Goal: Task Accomplishment & Management: Use online tool/utility

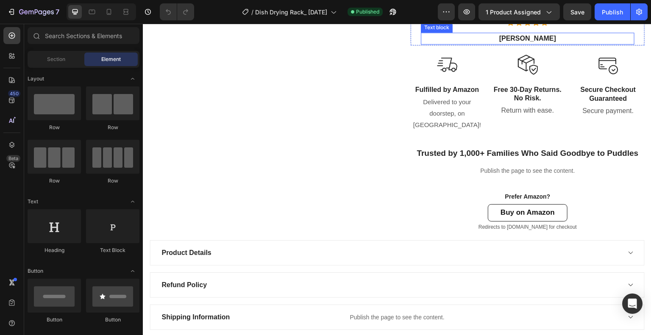
scroll to position [593, 0]
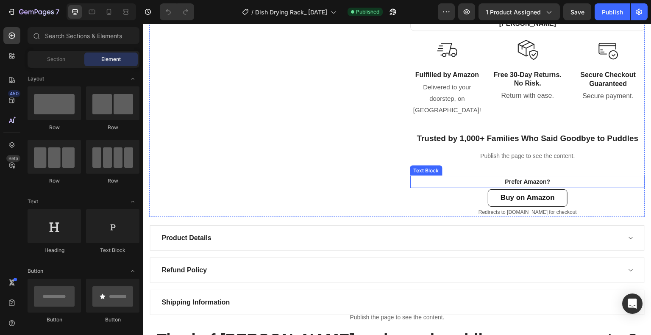
click at [536, 181] on strong "Prefer Amazon?" at bounding box center [527, 181] width 45 height 7
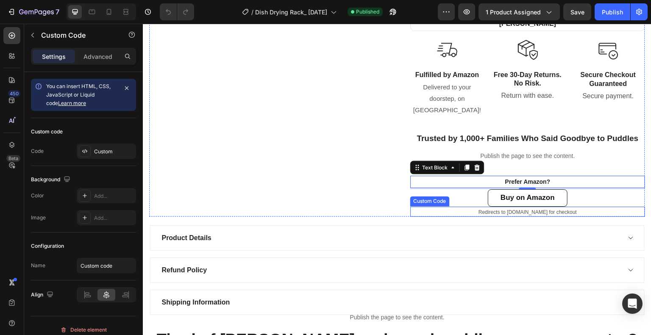
click at [506, 214] on small "Redirects to [DOMAIN_NAME] for checkout" at bounding box center [528, 212] width 98 height 6
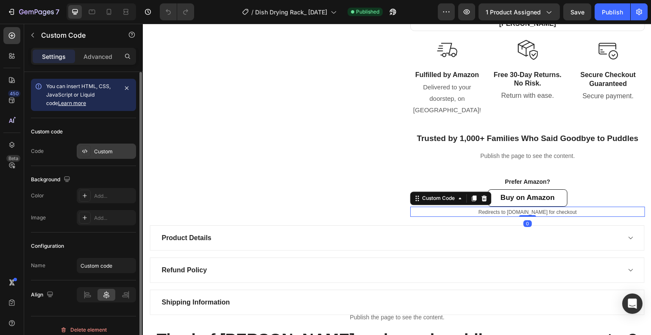
click at [98, 148] on div "Custom" at bounding box center [114, 152] width 40 height 8
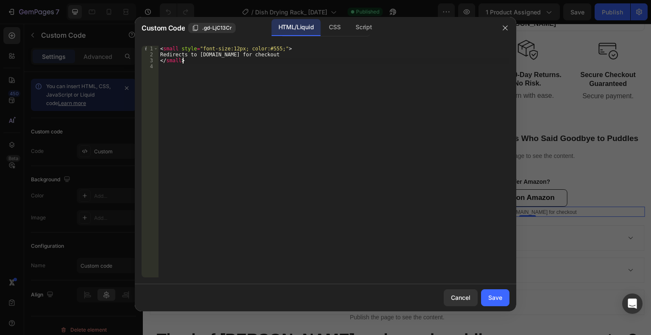
click at [196, 58] on div "< small style = "font-size:12px; color:#555;" > Redirects to Amazon.com for che…" at bounding box center [334, 168] width 351 height 244
type textarea "</small>"
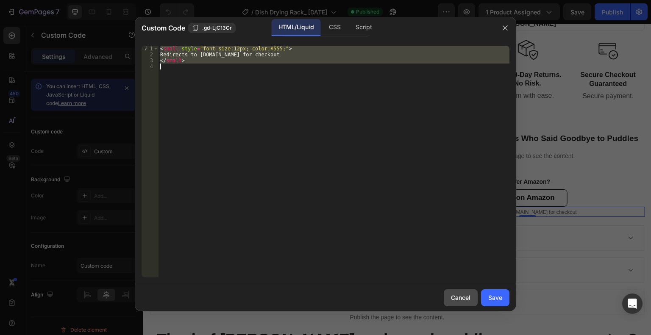
click at [456, 290] on button "Cancel" at bounding box center [461, 297] width 34 height 17
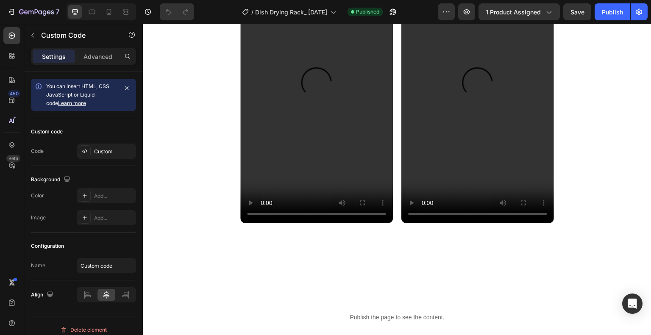
scroll to position [1060, 0]
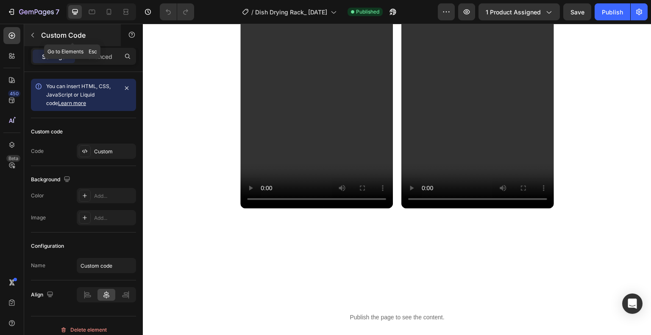
click at [31, 33] on icon "button" at bounding box center [32, 35] width 7 height 7
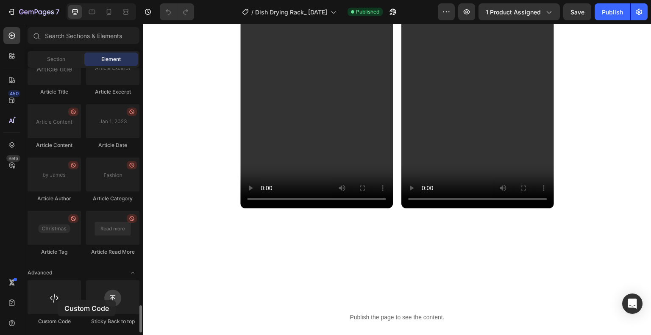
scroll to position [1076, 0]
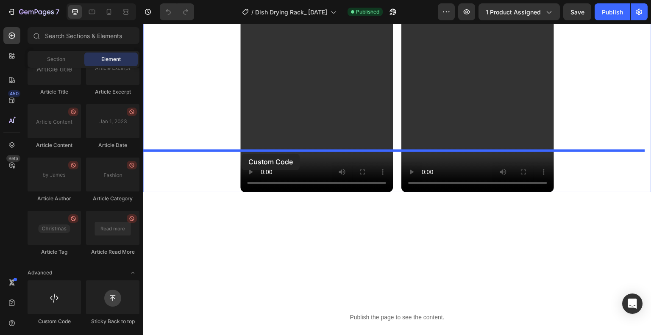
drag, startPoint x: 200, startPoint y: 324, endPoint x: 242, endPoint y: 154, distance: 174.9
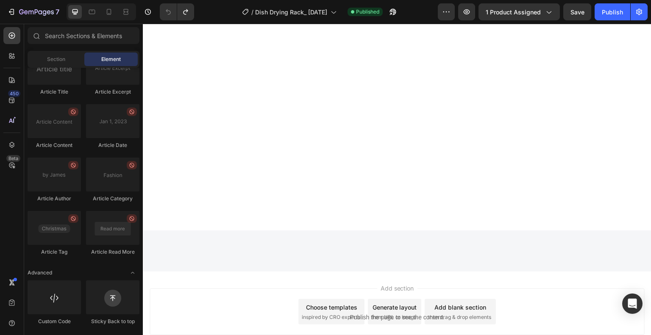
scroll to position [1372, 0]
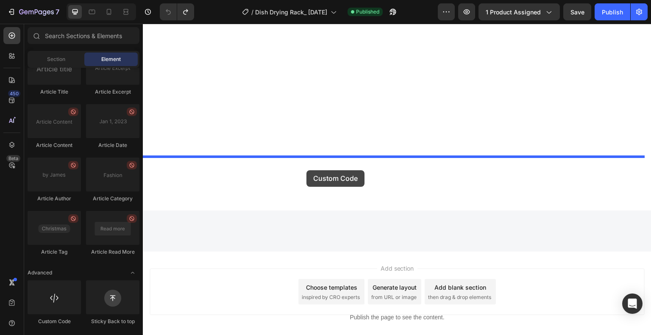
drag, startPoint x: 191, startPoint y: 336, endPoint x: 306, endPoint y: 170, distance: 202.1
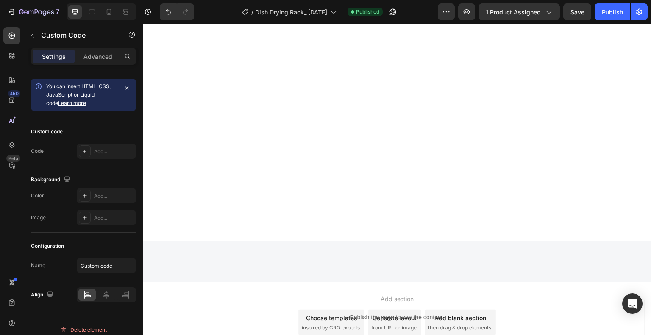
click at [118, 150] on div "Add..." at bounding box center [114, 152] width 40 height 8
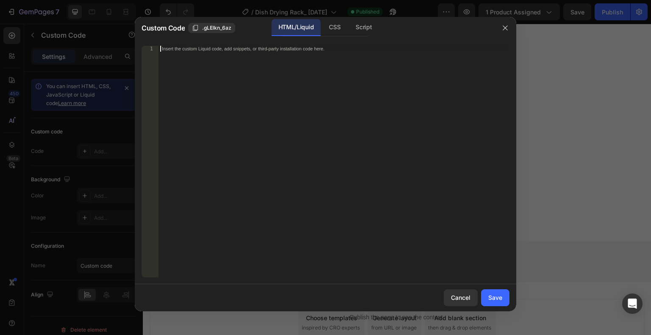
click at [218, 80] on div "Insert the custom Liquid code, add snippets, or third-party installation code h…" at bounding box center [334, 168] width 351 height 244
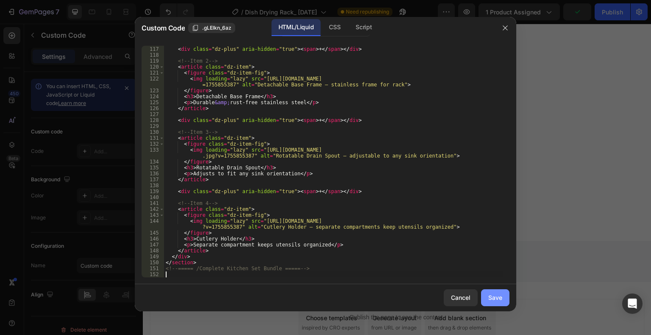
click at [492, 299] on div "Save" at bounding box center [495, 297] width 14 height 9
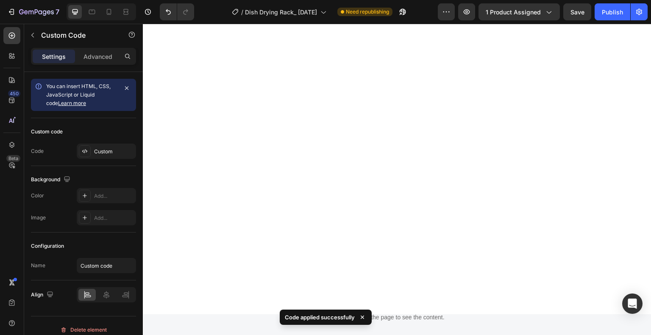
scroll to position [1457, 0]
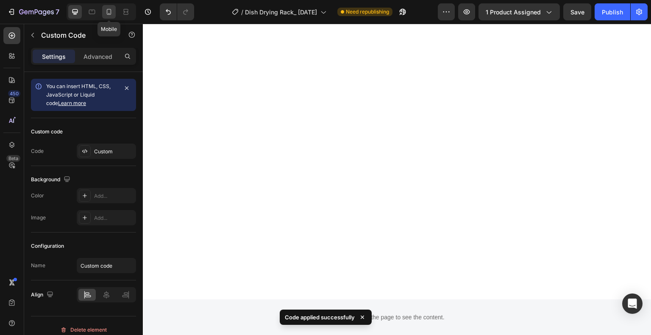
click at [112, 14] on icon at bounding box center [109, 12] width 8 height 8
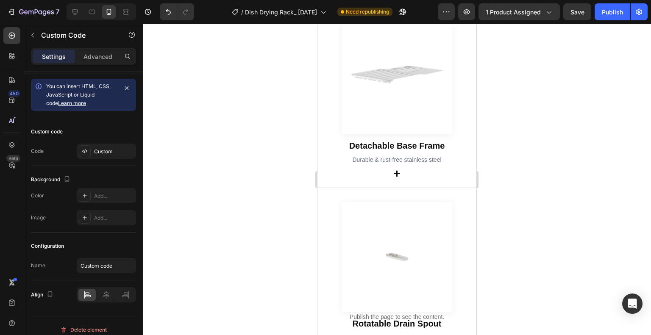
scroll to position [1721, 0]
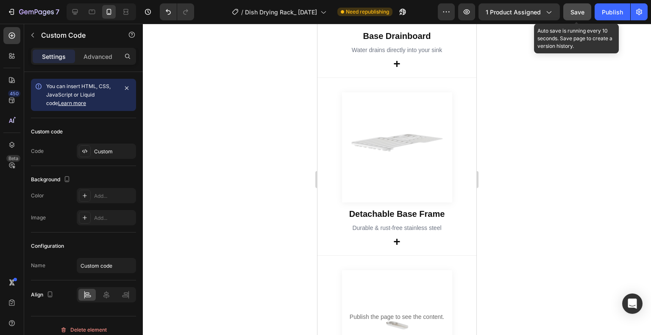
click at [578, 15] on span "Save" at bounding box center [578, 11] width 14 height 7
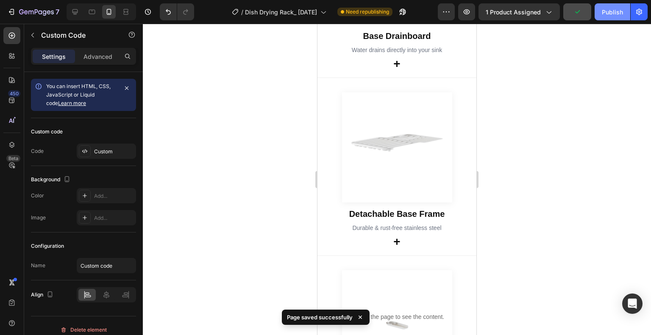
click at [610, 8] on div "Publish" at bounding box center [612, 12] width 21 height 9
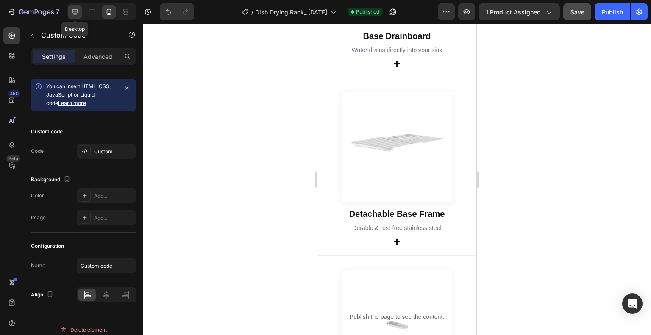
click at [72, 11] on icon at bounding box center [75, 12] width 6 height 6
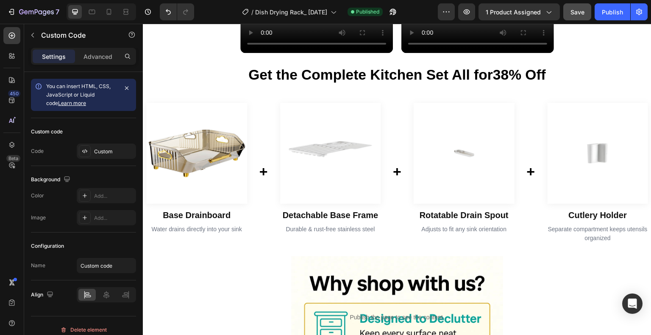
scroll to position [1470, 0]
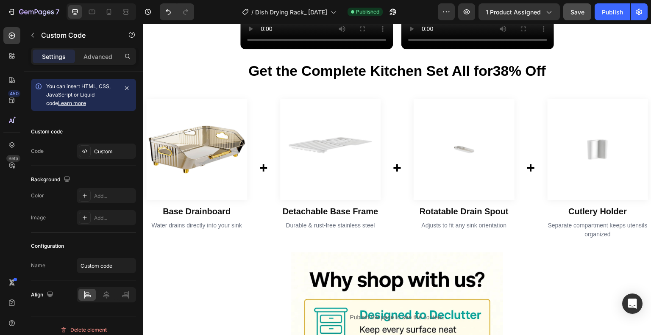
click at [267, 125] on div "+" at bounding box center [263, 168] width 14 height 156
click at [340, 72] on h2 "Get the Complete Kitchen Set All for 38% Off" at bounding box center [397, 71] width 509 height 17
click at [524, 223] on div "+" at bounding box center [531, 168] width 14 height 156
click at [175, 63] on h2 "Get the Complete Kitchen Set All for 38% Off" at bounding box center [397, 71] width 509 height 17
click at [246, 135] on article "Base Drainboard Water drains directly into your sink" at bounding box center [197, 168] width 108 height 156
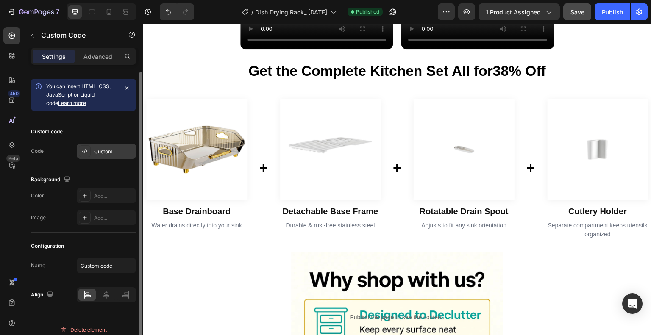
click at [110, 145] on div "Custom" at bounding box center [106, 151] width 59 height 15
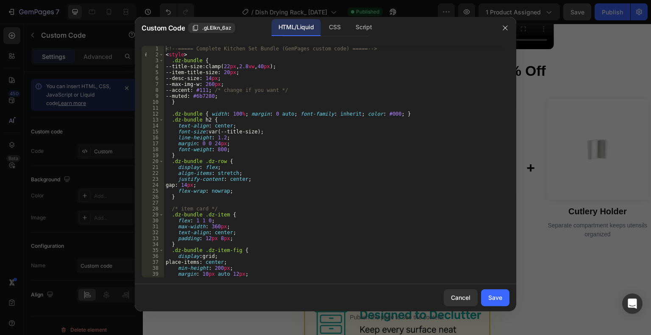
click at [183, 128] on div "<!-- ===== Complete Kitchen Set Bundle (GemPages custom code) ===== --> < style…" at bounding box center [333, 168] width 339 height 244
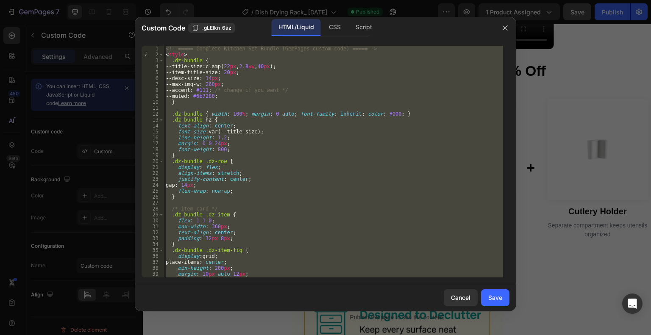
paste textarea "text-align: center;"
type textarea "text-align: center;"
click at [183, 128] on div "<!-- ===== Complete Kitchen Set Bundle (GemPages custom code) ===== --> < style…" at bounding box center [333, 168] width 339 height 244
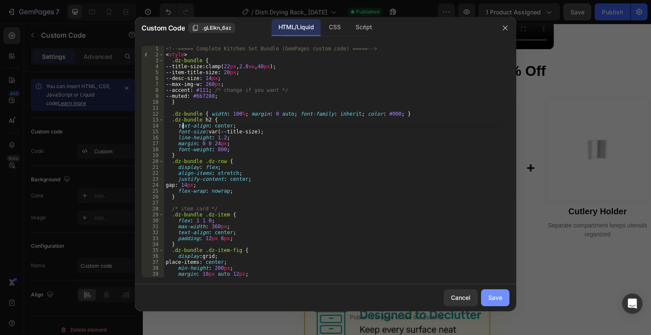
click at [492, 298] on div "Save" at bounding box center [495, 297] width 14 height 9
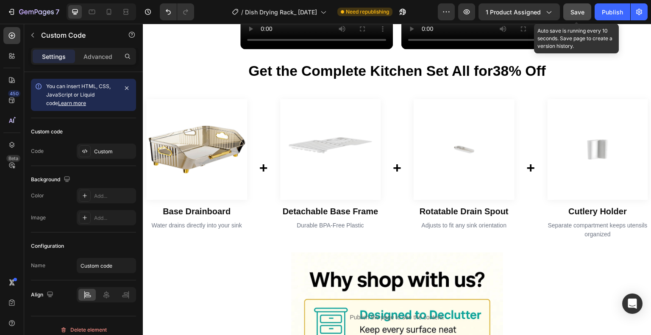
click at [579, 10] on span "Save" at bounding box center [578, 11] width 14 height 7
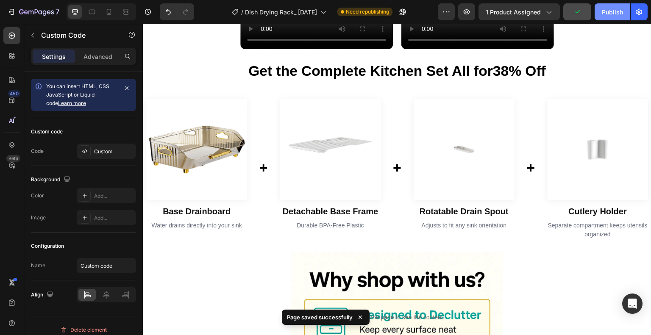
click at [602, 10] on div "Publish" at bounding box center [612, 12] width 21 height 9
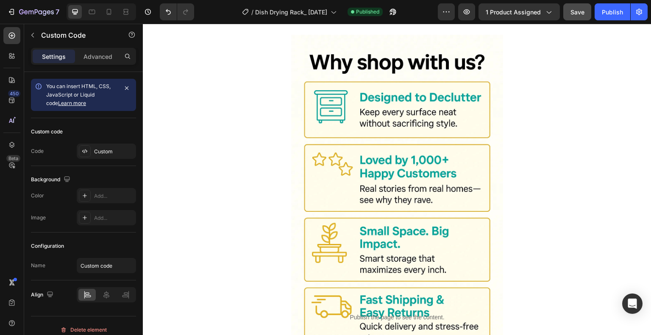
scroll to position [1452, 0]
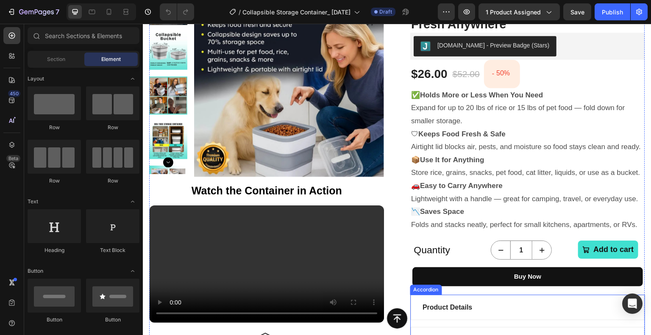
scroll to position [127, 0]
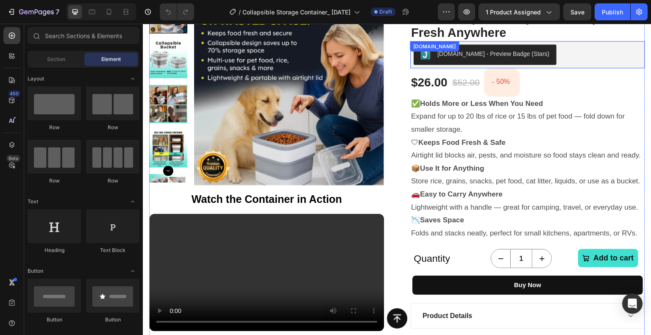
click at [410, 52] on div "[DOMAIN_NAME] - Preview Badge (Stars) [DOMAIN_NAME]" at bounding box center [527, 54] width 235 height 27
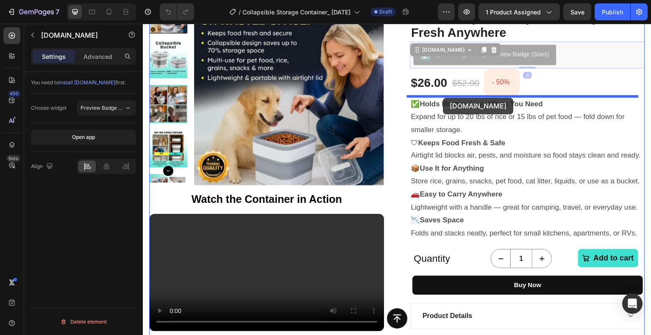
drag, startPoint x: 412, startPoint y: 50, endPoint x: 443, endPoint y: 98, distance: 56.9
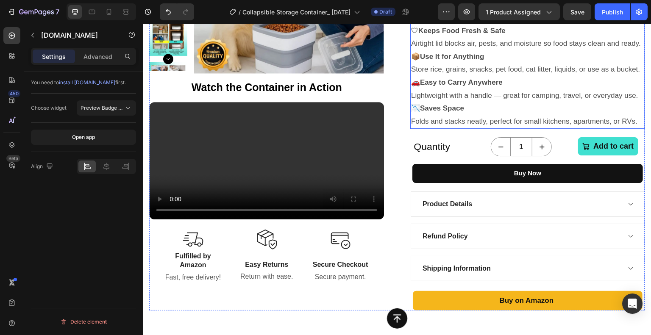
scroll to position [254, 0]
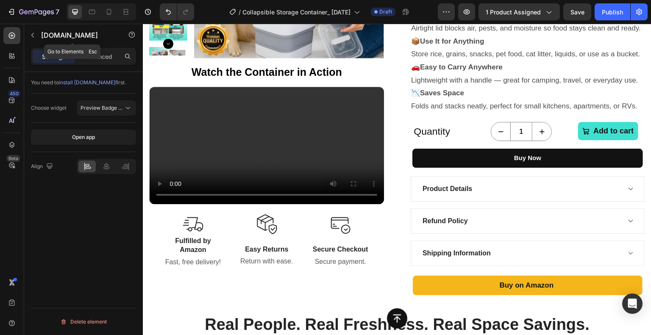
click at [37, 36] on button "button" at bounding box center [33, 35] width 14 height 14
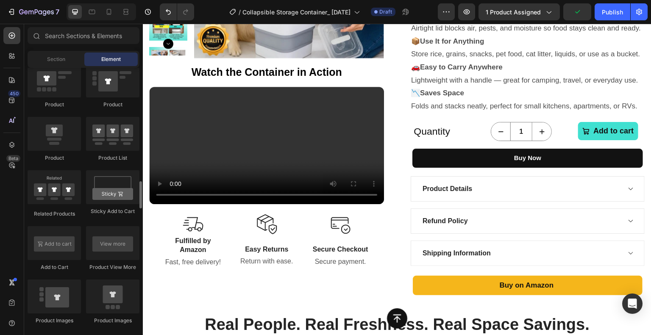
scroll to position [1144, 0]
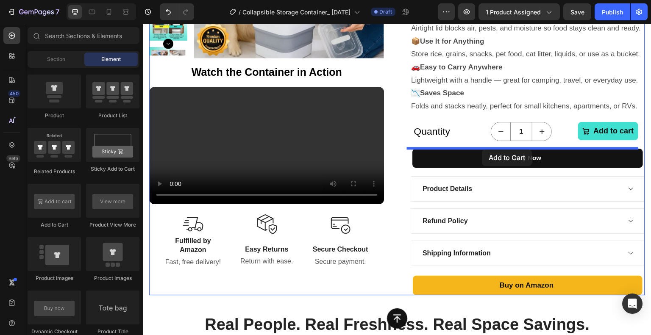
drag, startPoint x: 193, startPoint y: 231, endPoint x: 571, endPoint y: 148, distance: 387.6
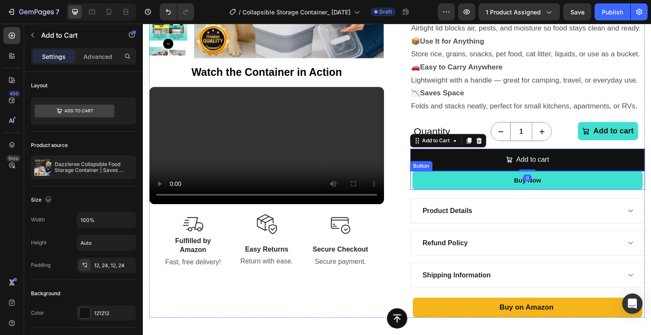
click at [504, 180] on link "Buy Now" at bounding box center [527, 180] width 231 height 19
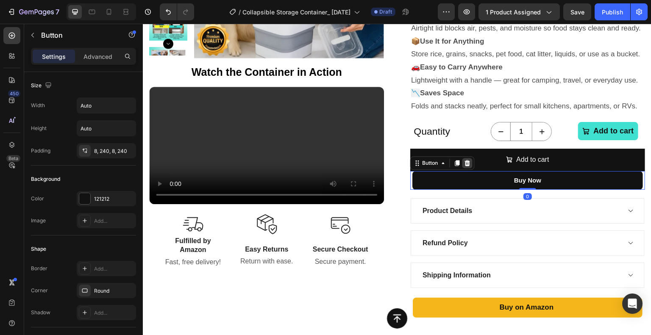
click at [465, 160] on icon at bounding box center [468, 163] width 6 height 6
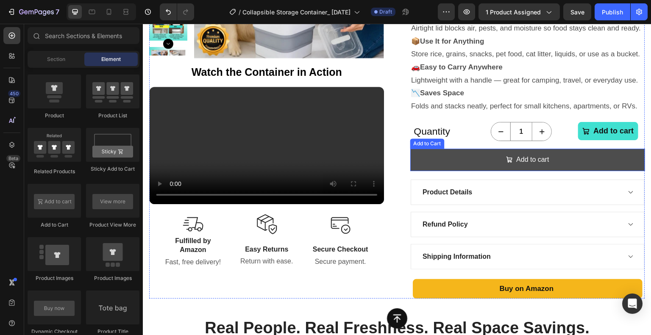
click at [452, 158] on button "Add to cart" at bounding box center [527, 160] width 235 height 22
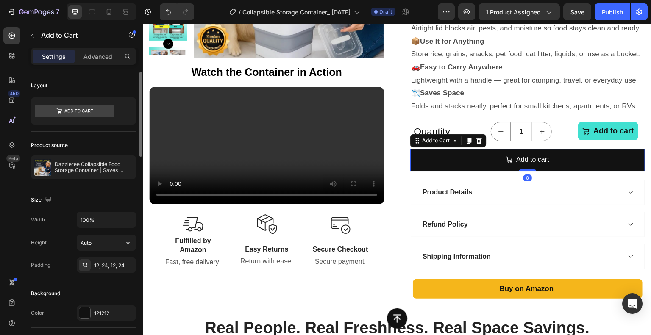
scroll to position [85, 0]
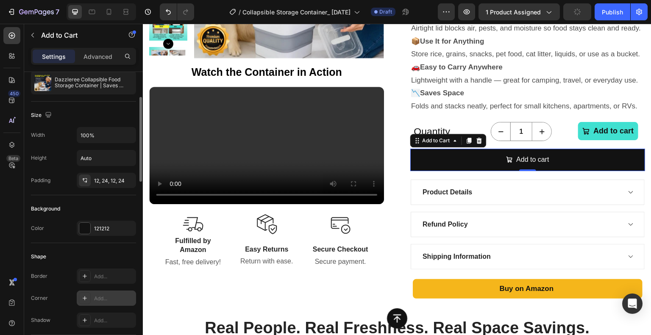
click at [95, 296] on div "Add..." at bounding box center [114, 299] width 40 height 8
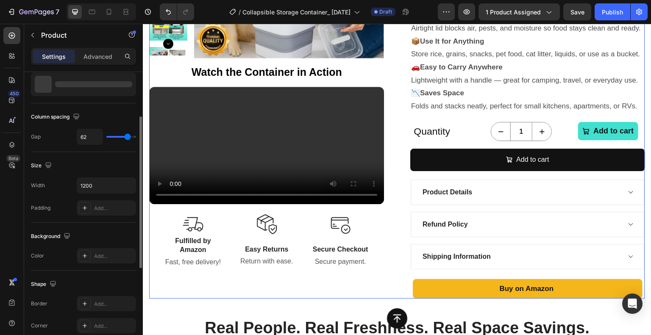
click at [392, 154] on div "Product Images Watch the Container in Action Text Block Your browser does not s…" at bounding box center [397, 83] width 496 height 431
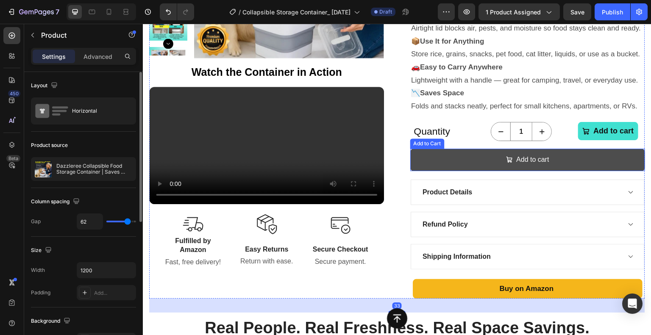
click at [454, 161] on button "Add to cart" at bounding box center [527, 160] width 235 height 22
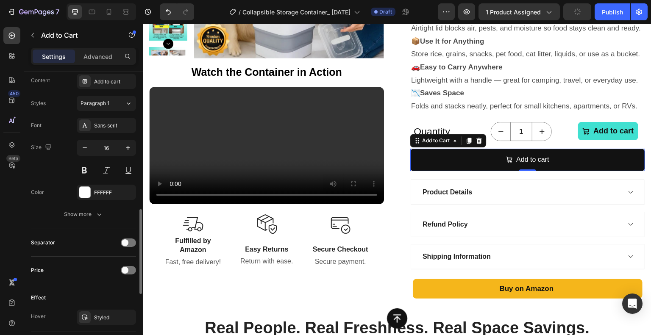
scroll to position [509, 0]
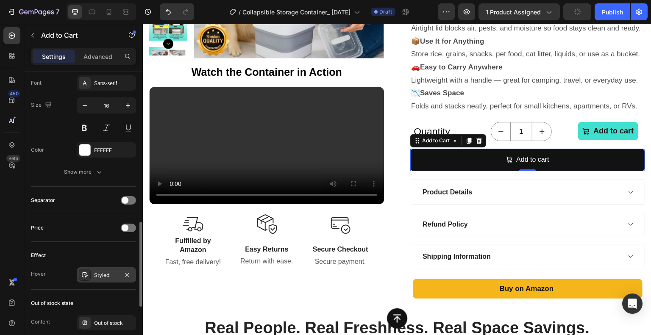
click at [107, 272] on div "Styled" at bounding box center [106, 276] width 25 height 8
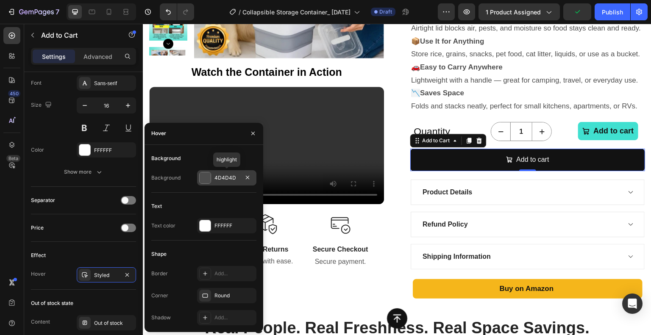
click at [223, 180] on div "4D4D4D" at bounding box center [226, 178] width 25 height 8
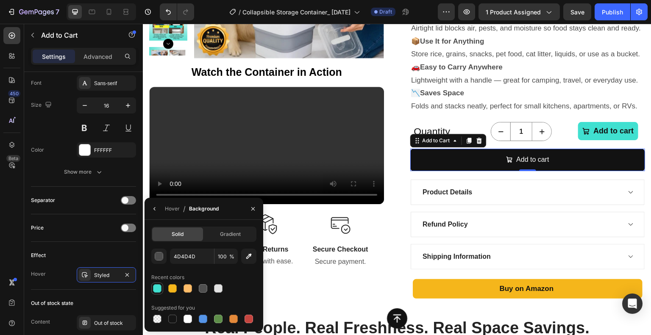
click at [159, 287] on div at bounding box center [157, 288] width 8 height 8
type input "40E0D0"
click at [158, 210] on icon "button" at bounding box center [154, 209] width 7 height 7
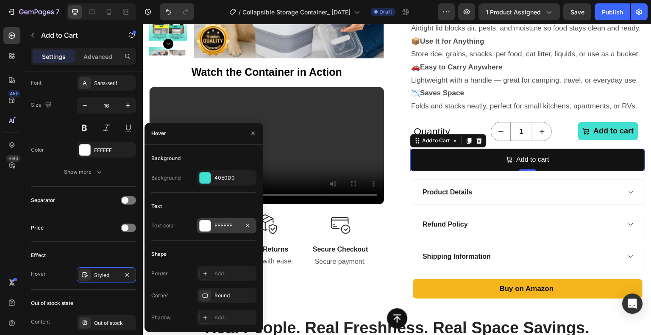
click at [206, 227] on div at bounding box center [205, 225] width 11 height 11
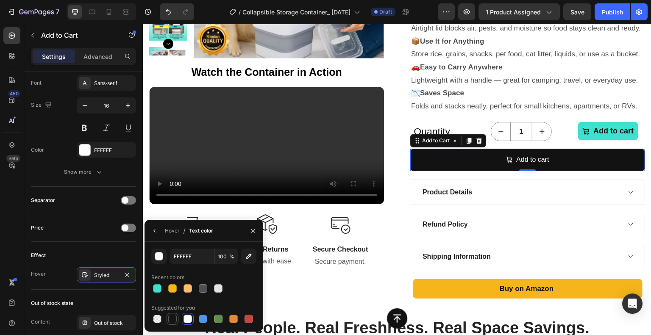
click at [175, 321] on div at bounding box center [172, 319] width 8 height 8
type input "151515"
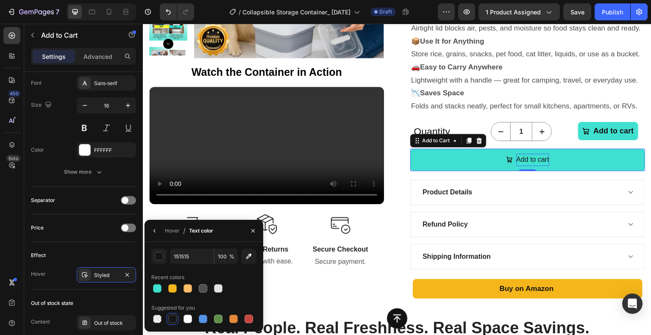
click at [540, 159] on div "Add to cart" at bounding box center [532, 160] width 33 height 12
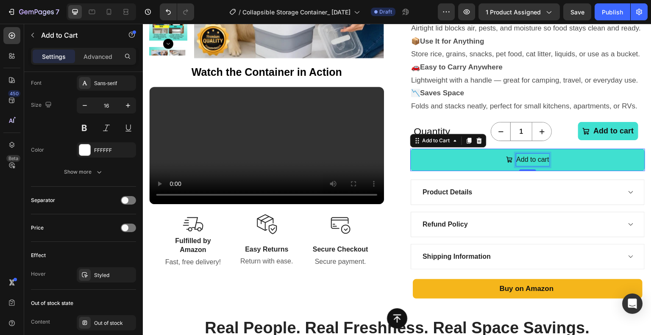
click at [540, 159] on p "Add to cart" at bounding box center [532, 160] width 33 height 12
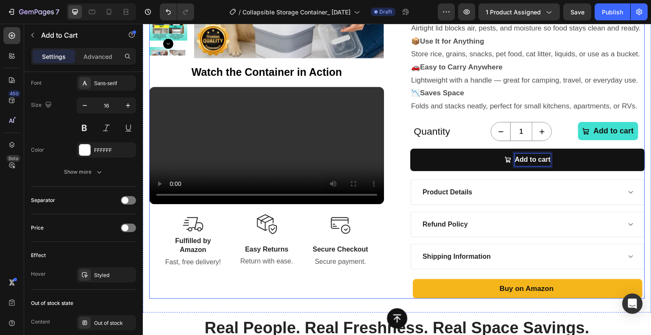
click at [398, 154] on div "Product Images Watch the Container in Action Text Block Your browser does not s…" at bounding box center [397, 83] width 496 height 431
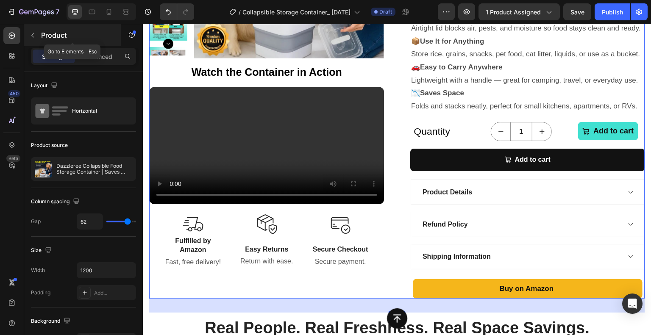
click at [32, 35] on icon "button" at bounding box center [32, 35] width 7 height 7
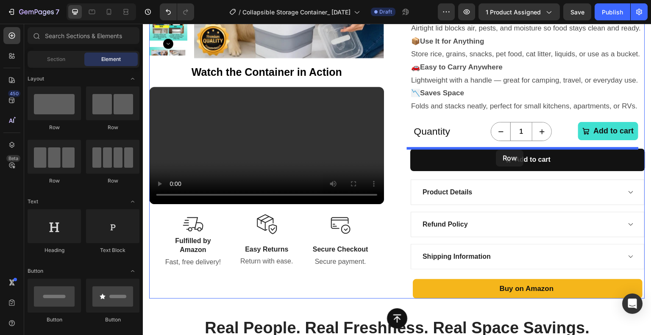
drag, startPoint x: 241, startPoint y: 125, endPoint x: 496, endPoint y: 150, distance: 256.4
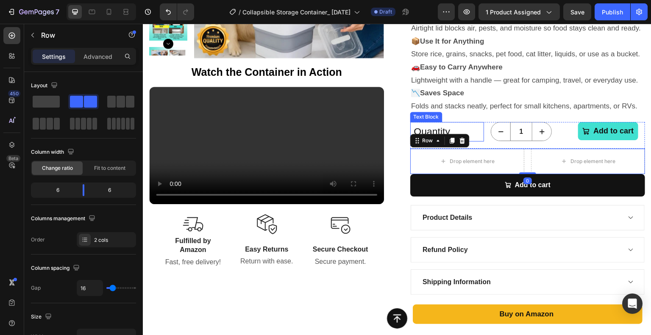
click at [425, 129] on p "Quantity" at bounding box center [447, 131] width 72 height 17
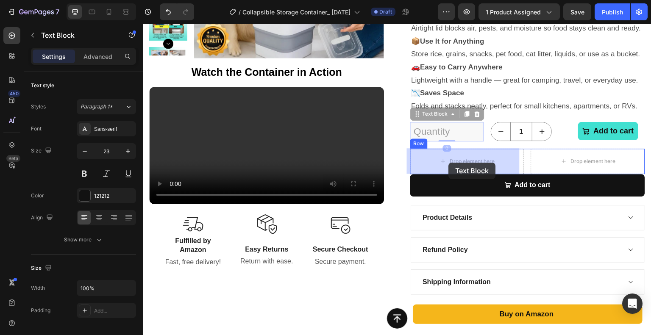
drag, startPoint x: 415, startPoint y: 117, endPoint x: 449, endPoint y: 163, distance: 57.3
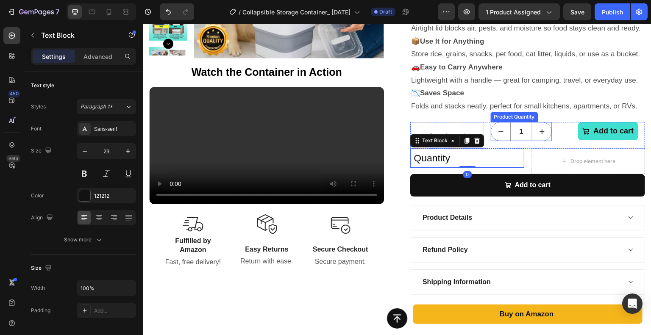
click at [497, 129] on icon "decrement" at bounding box center [501, 132] width 8 height 8
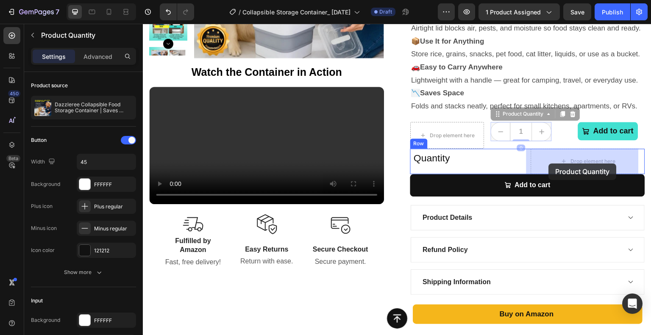
drag, startPoint x: 495, startPoint y: 117, endPoint x: 549, endPoint y: 164, distance: 71.3
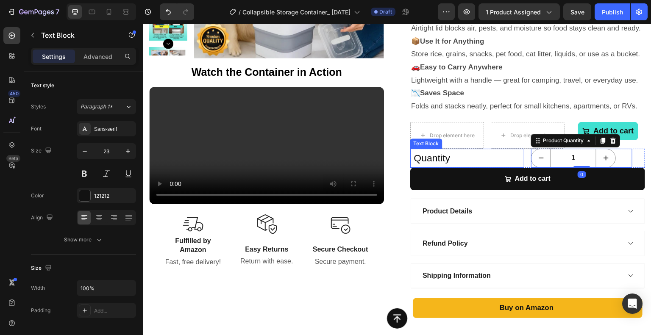
click at [437, 155] on p "Quantity" at bounding box center [467, 158] width 112 height 17
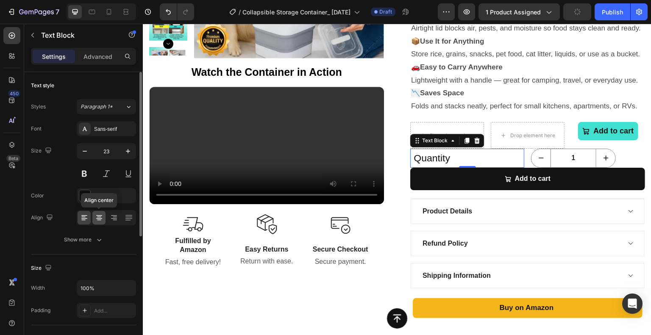
click at [95, 217] on icon at bounding box center [99, 218] width 8 height 8
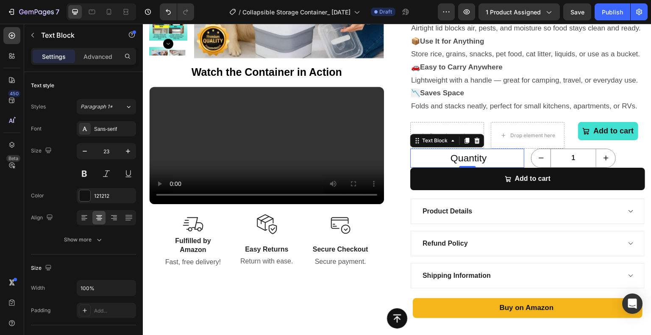
click at [458, 156] on p "Quantity" at bounding box center [467, 158] width 112 height 17
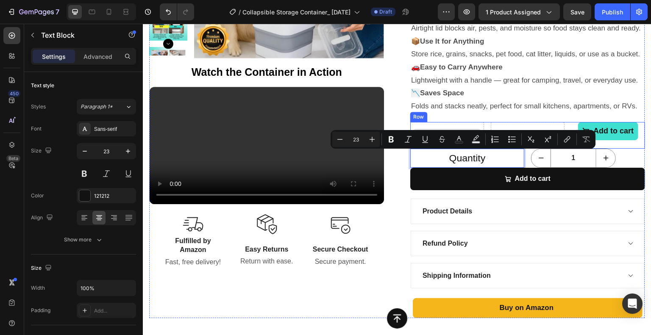
click at [435, 122] on div "Drop element here" at bounding box center [447, 135] width 74 height 26
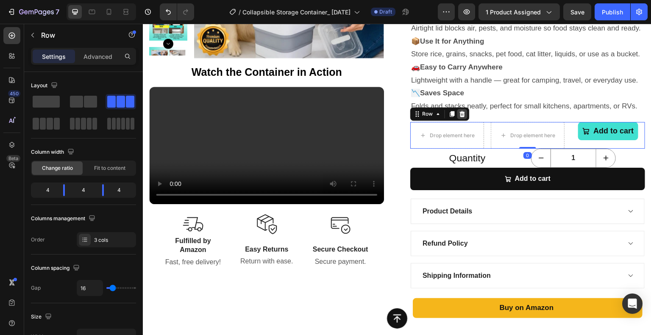
click at [460, 112] on icon at bounding box center [463, 114] width 6 height 6
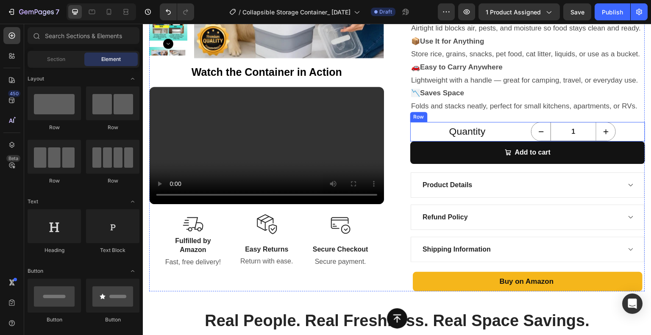
click at [523, 125] on div "Quantity Text Block 1 Product Quantity Row" at bounding box center [527, 131] width 235 height 19
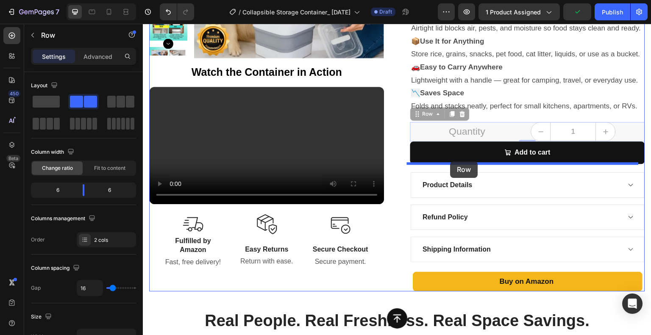
drag, startPoint x: 415, startPoint y: 116, endPoint x: 451, endPoint y: 161, distance: 57.4
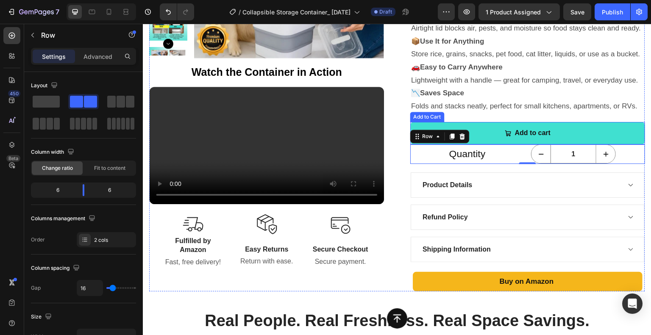
click at [478, 135] on button "Add to cart" at bounding box center [527, 133] width 235 height 22
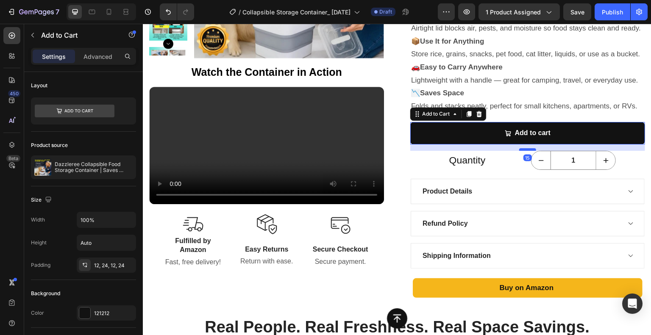
drag, startPoint x: 522, startPoint y: 143, endPoint x: 524, endPoint y: 150, distance: 6.8
click at [524, 150] on div at bounding box center [527, 149] width 17 height 3
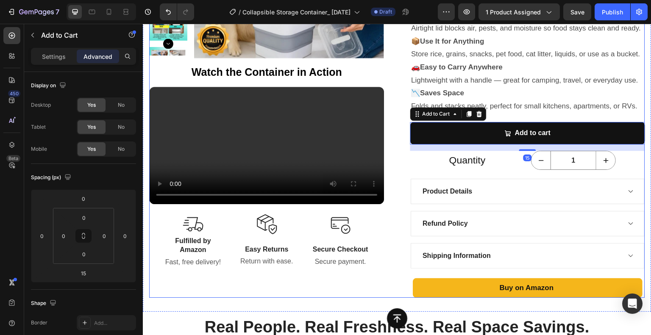
click at [399, 138] on div "Product Images Watch the Container in Action Text Block Your browser does not s…" at bounding box center [397, 83] width 496 height 430
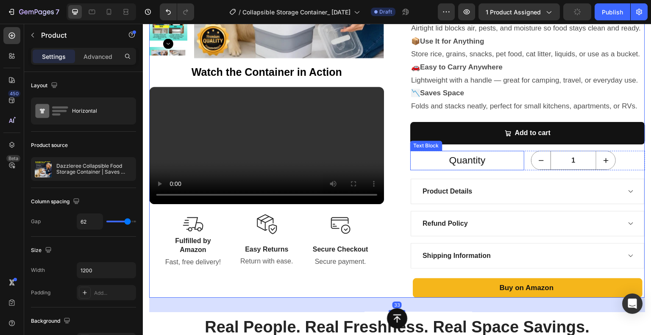
click at [471, 164] on p "Quantity" at bounding box center [467, 160] width 112 height 17
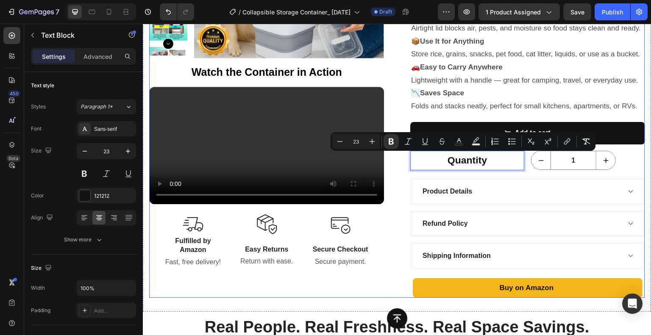
click at [401, 167] on div "Product Images Watch the Container in Action Text Block Your browser does not s…" at bounding box center [397, 83] width 496 height 430
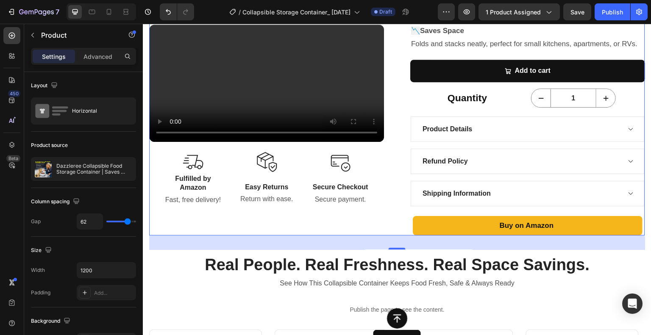
scroll to position [297, 0]
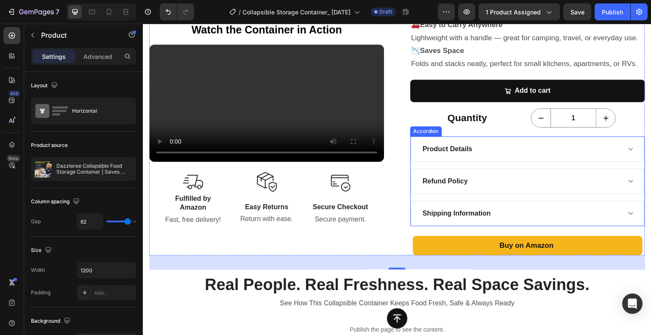
click at [411, 148] on div "Product Details" at bounding box center [528, 148] width 234 height 25
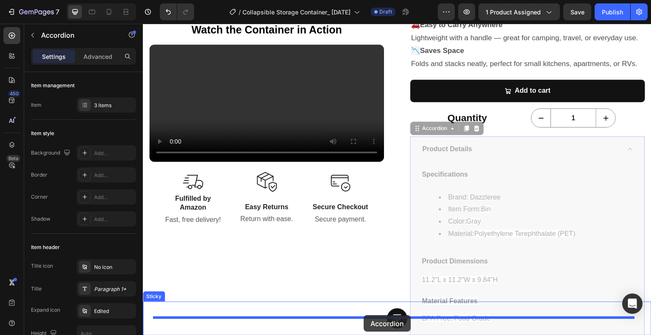
scroll to position [306, 0]
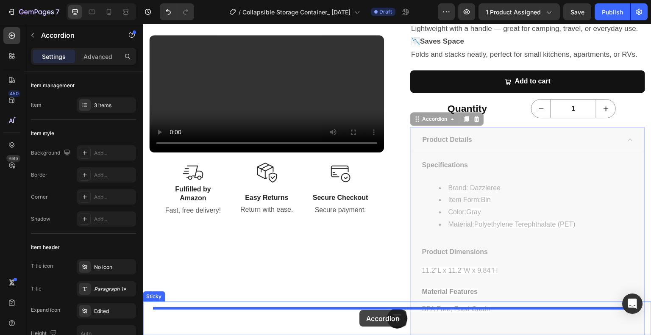
drag, startPoint x: 415, startPoint y: 131, endPoint x: 359, endPoint y: 311, distance: 188.0
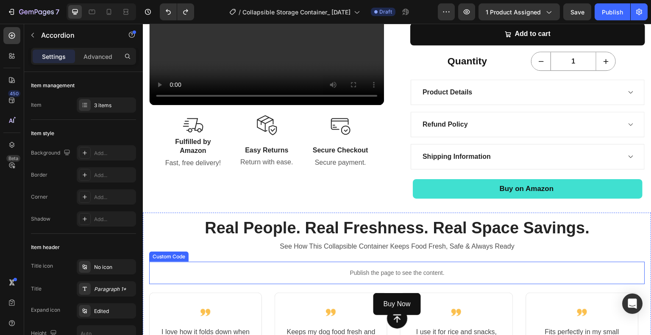
scroll to position [348, 0]
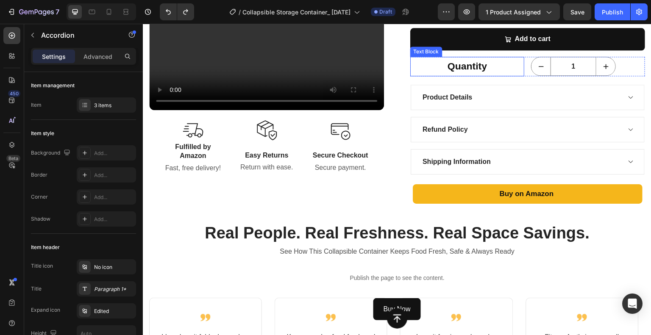
click at [412, 74] on p "Quantity" at bounding box center [467, 66] width 112 height 17
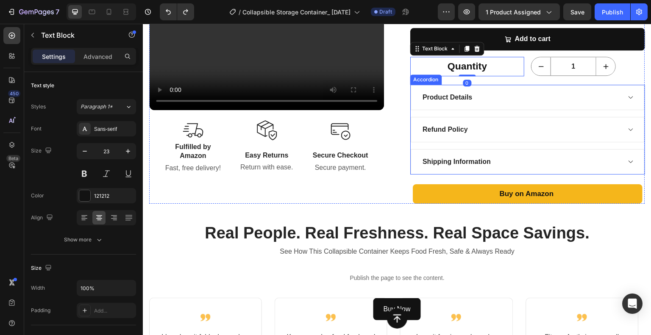
click at [415, 101] on div "Product Details" at bounding box center [528, 97] width 234 height 25
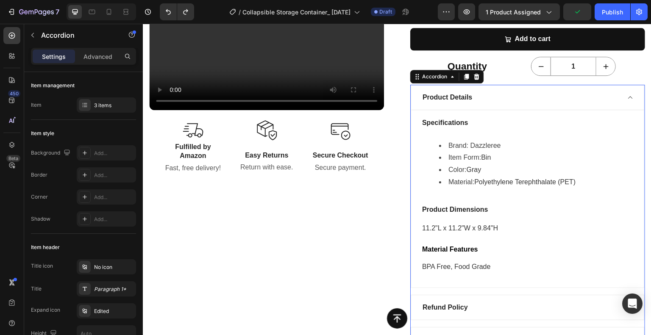
click at [627, 100] on icon at bounding box center [630, 97] width 6 height 7
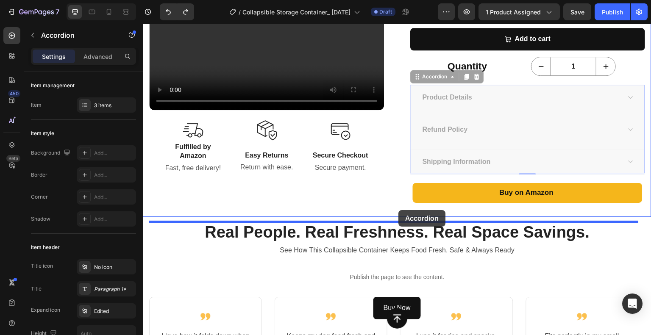
drag, startPoint x: 413, startPoint y: 79, endPoint x: 399, endPoint y: 210, distance: 131.7
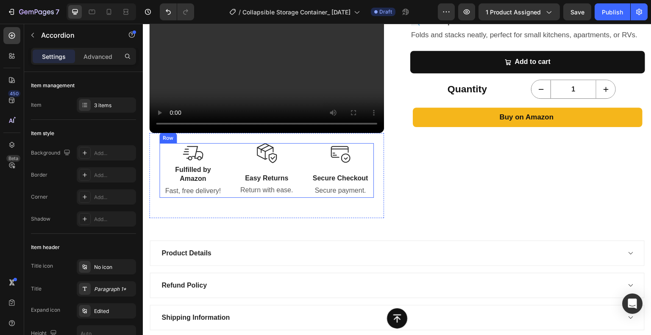
scroll to position [306, 0]
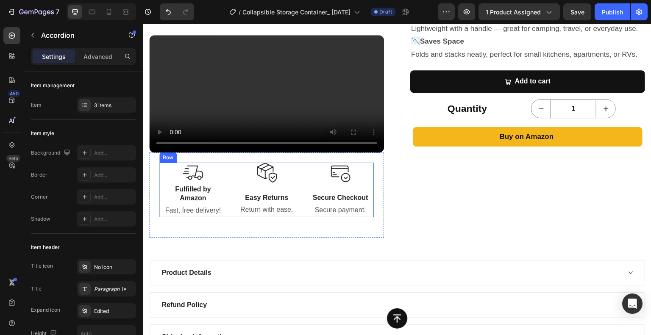
click at [229, 180] on div "Image Fulfilled by Amazon Text Block Fast, free delivery! Text block Image Easy…" at bounding box center [266, 190] width 214 height 55
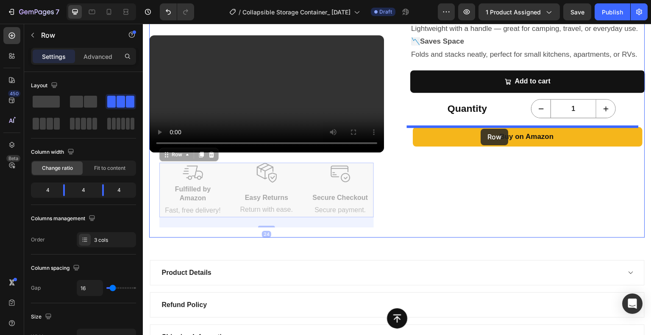
drag, startPoint x: 166, startPoint y: 170, endPoint x: 481, endPoint y: 129, distance: 317.6
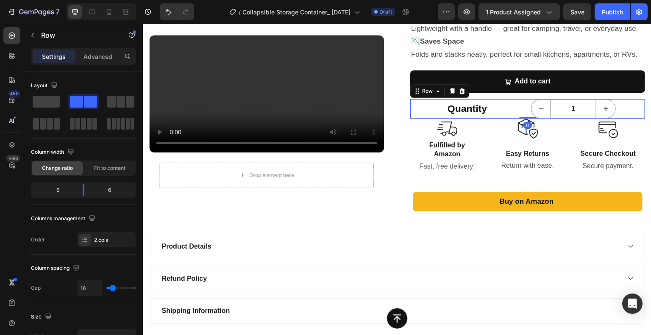
click at [521, 116] on div "Quantity Text Block 1 Product Quantity Row 0" at bounding box center [527, 108] width 235 height 19
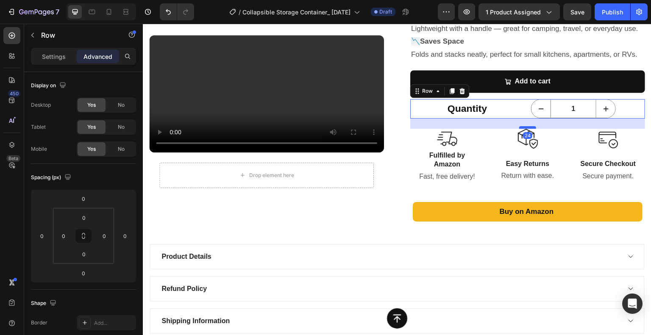
drag, startPoint x: 522, startPoint y: 117, endPoint x: 523, endPoint y: 127, distance: 10.3
click at [523, 127] on div at bounding box center [527, 127] width 17 height 3
type input "24"
drag, startPoint x: 333, startPoint y: 202, endPoint x: 327, endPoint y: 195, distance: 8.7
click at [333, 198] on div "Drop element here Row" at bounding box center [266, 176] width 235 height 46
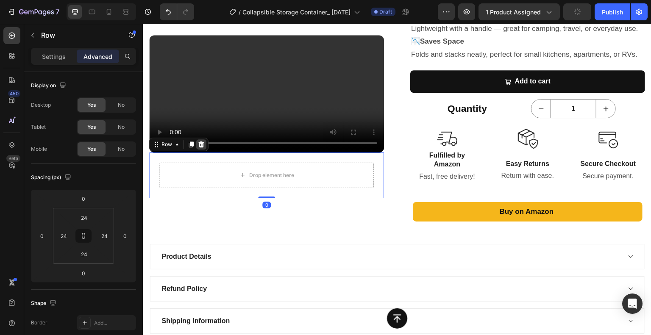
click at [202, 148] on icon at bounding box center [202, 145] width 6 height 6
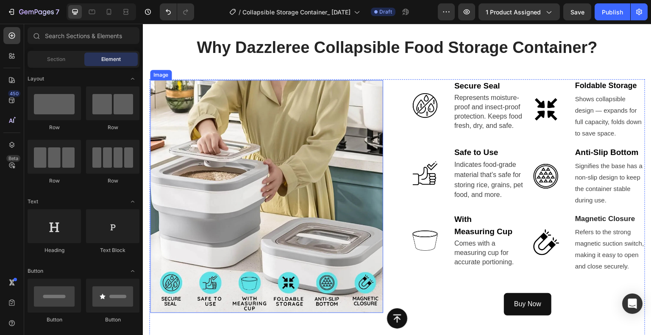
scroll to position [899, 0]
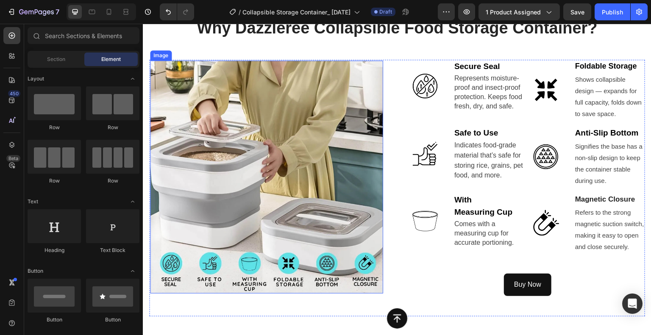
click at [287, 110] on img at bounding box center [266, 177] width 233 height 233
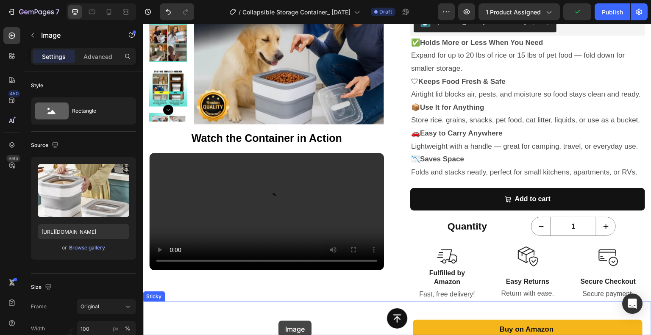
scroll to position [209, 0]
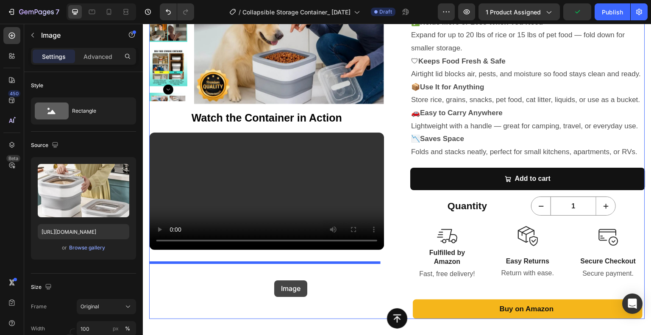
drag, startPoint x: 157, startPoint y: 54, endPoint x: 274, endPoint y: 281, distance: 255.2
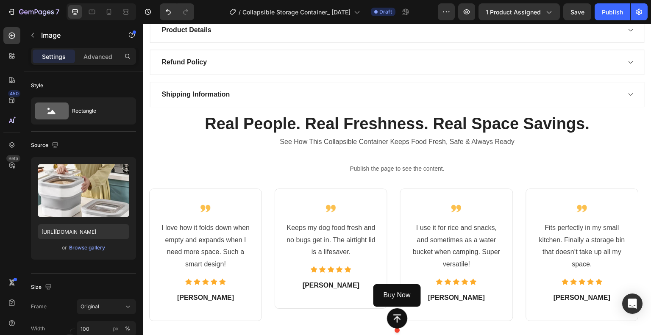
scroll to position [717, 0]
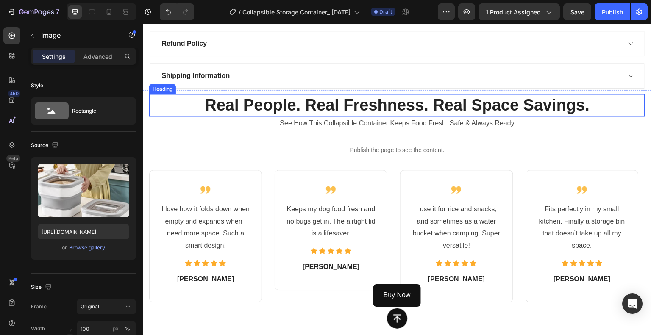
click at [284, 110] on h2 "Real People. Real Freshness. Real Space Savings." at bounding box center [397, 105] width 496 height 22
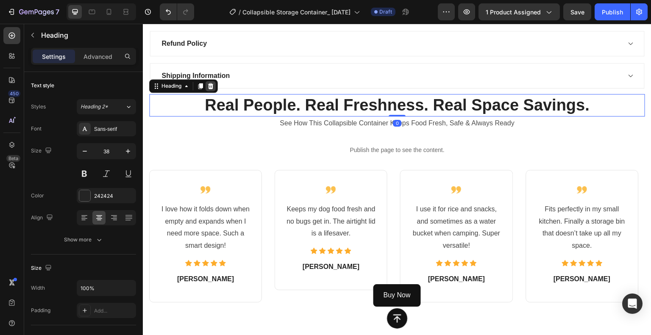
click at [210, 89] on icon at bounding box center [210, 86] width 7 height 7
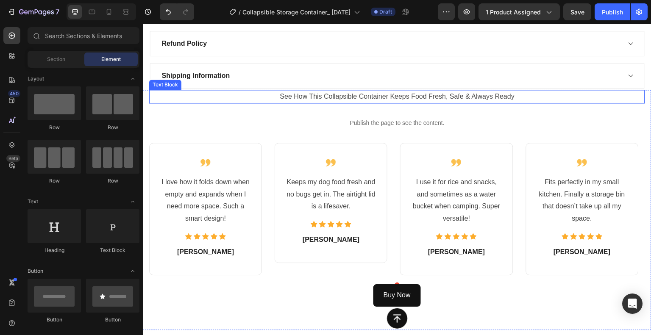
click at [312, 103] on p "See How This Collapsible Container Keeps Food Fresh, Safe & Always Ready" at bounding box center [397, 97] width 494 height 12
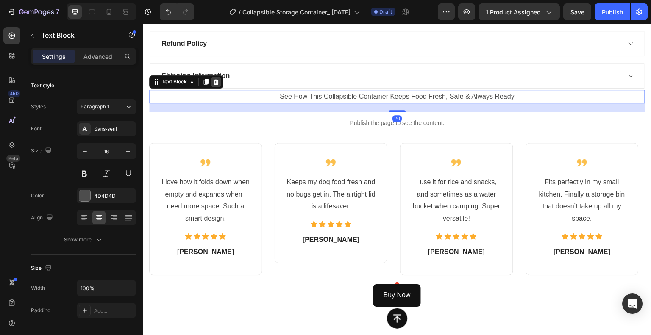
click at [215, 85] on icon at bounding box center [217, 82] width 6 height 6
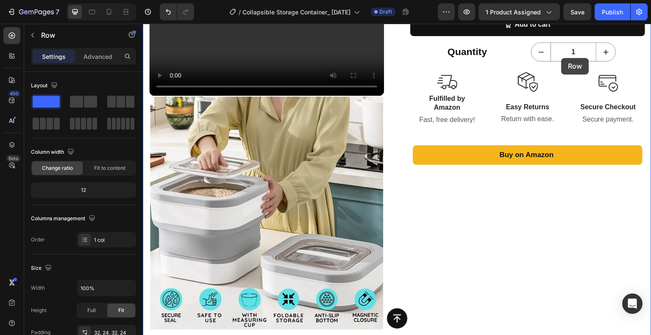
scroll to position [336, 0]
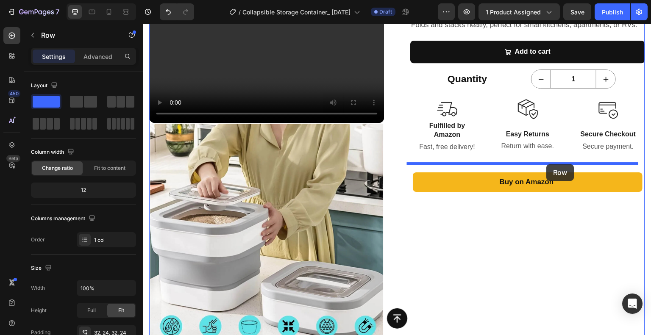
drag, startPoint x: 157, startPoint y: 139, endPoint x: 547, endPoint y: 164, distance: 390.7
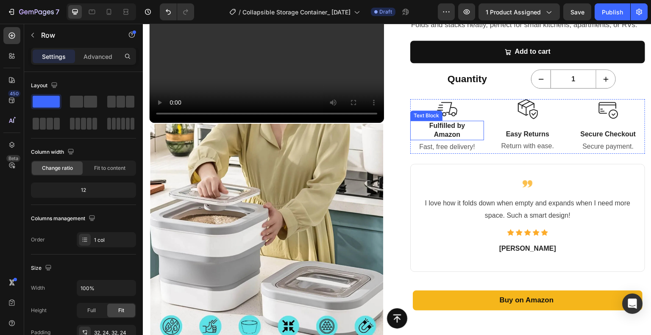
click at [451, 132] on p "Fulfilled by Amazon" at bounding box center [447, 131] width 64 height 18
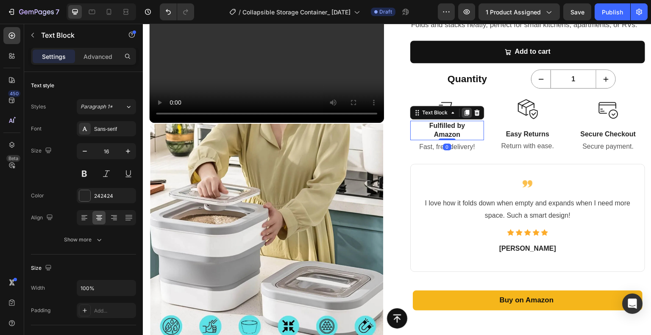
click at [462, 108] on div at bounding box center [467, 113] width 10 height 10
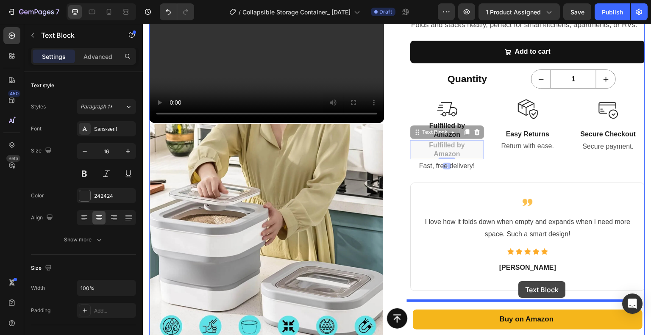
drag, startPoint x: 415, startPoint y: 134, endPoint x: 519, endPoint y: 282, distance: 180.8
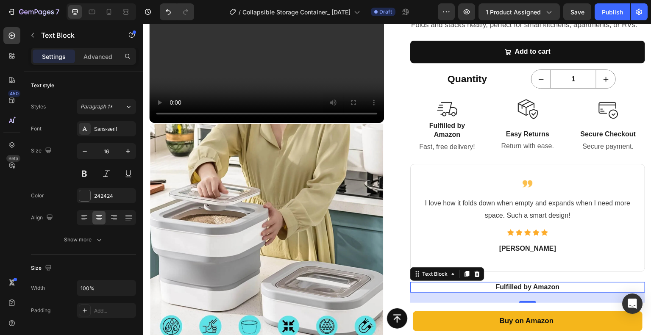
click at [526, 284] on p "Fulfilled by Amazon" at bounding box center [527, 287] width 225 height 9
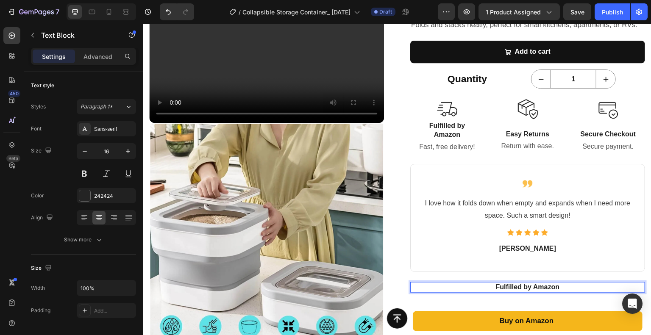
click at [526, 285] on p "Fulfilled by Amazon" at bounding box center [527, 287] width 225 height 9
click at [520, 287] on p "Fulfilled by Amazon" at bounding box center [527, 287] width 225 height 9
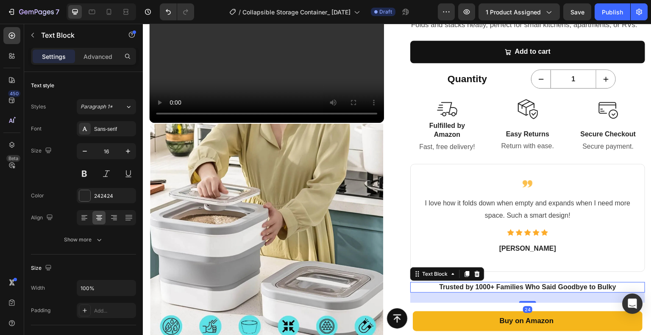
click at [606, 288] on p "Trusted by 1000+ Families Who Said Goodbye to Bulky" at bounding box center [527, 287] width 225 height 9
click at [615, 288] on p "Trusted by 1000+ Families Who Said Goodbye to Bulky" at bounding box center [527, 287] width 225 height 9
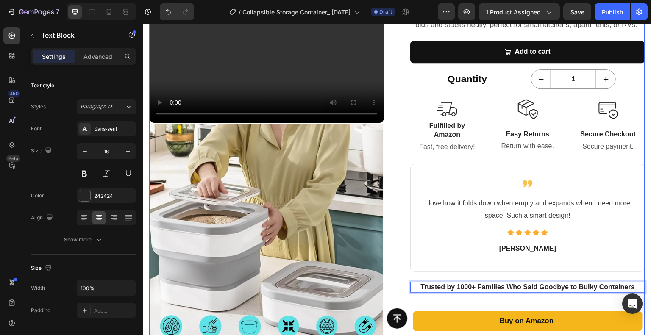
click at [393, 243] on div "Product Images Watch the Container in Action Text Block Your browser does not s…" at bounding box center [397, 72] width 496 height 571
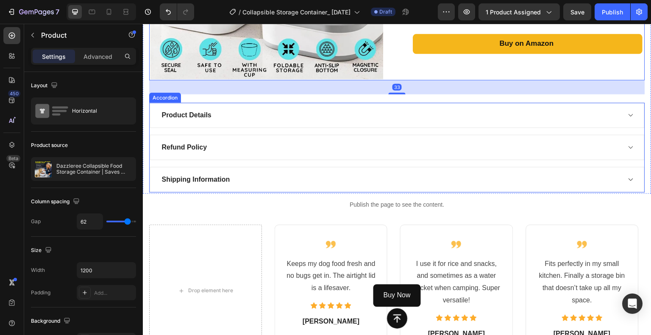
scroll to position [632, 0]
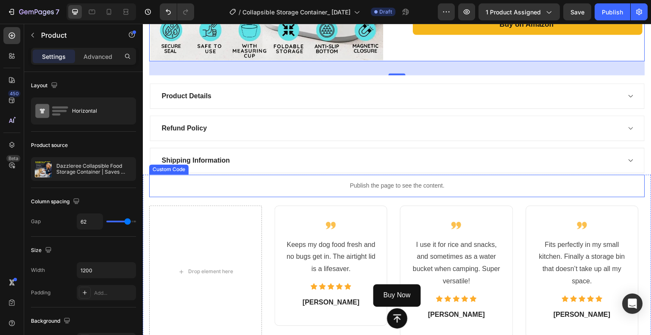
click at [399, 190] on p "Publish the page to see the content." at bounding box center [397, 185] width 496 height 9
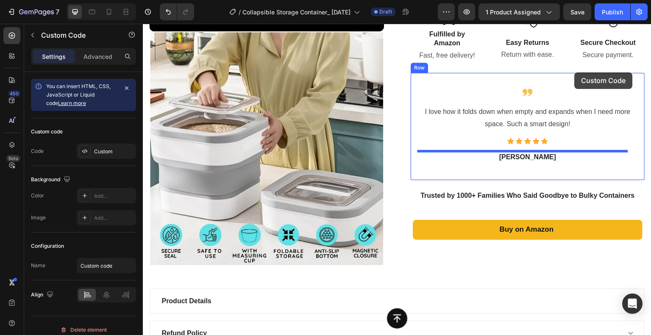
scroll to position [421, 0]
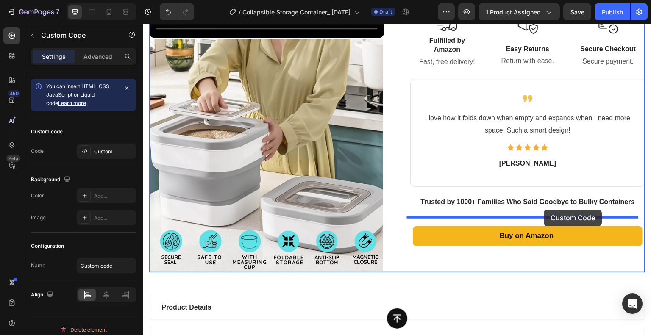
drag, startPoint x: 157, startPoint y: 176, endPoint x: 544, endPoint y: 210, distance: 388.5
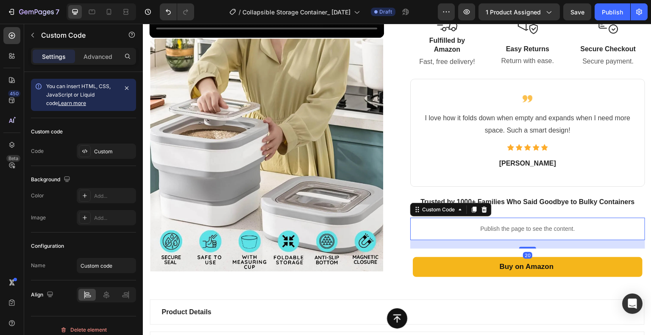
scroll to position [463, 0]
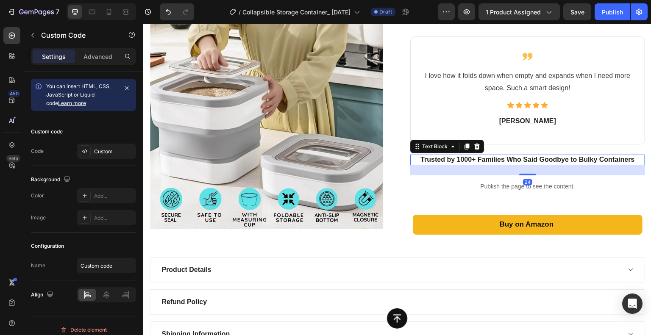
click at [551, 159] on p "Trusted by 1000+ Families Who Said Goodbye to Bulky Containers" at bounding box center [527, 160] width 225 height 9
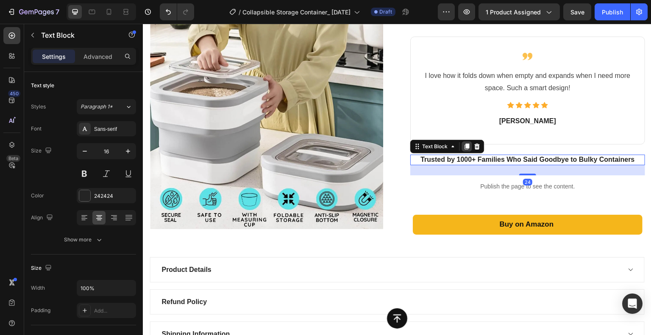
click at [464, 149] on icon at bounding box center [467, 146] width 7 height 7
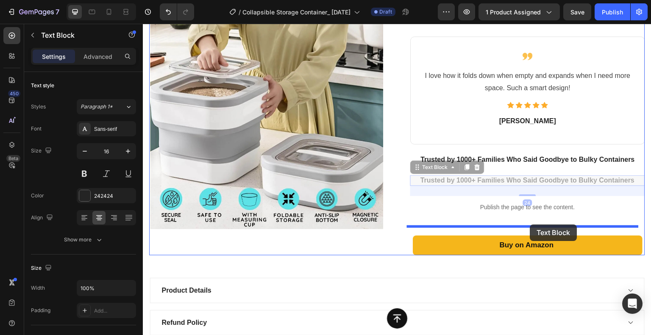
drag, startPoint x: 415, startPoint y: 167, endPoint x: 530, endPoint y: 225, distance: 129.1
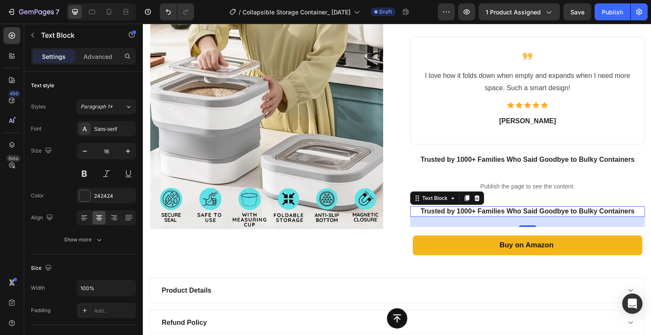
click at [520, 211] on p "Trusted by 1000+ Families Who Said Goodbye to Bulky Containers" at bounding box center [527, 211] width 225 height 9
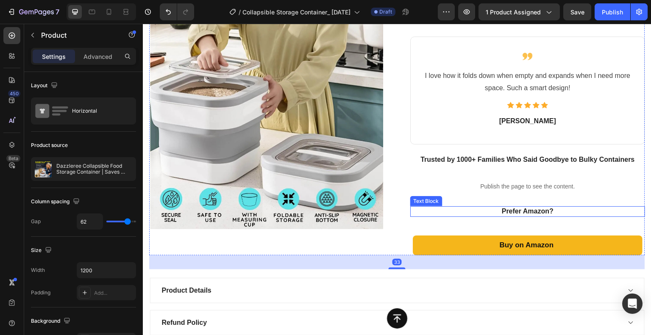
click at [495, 212] on p "Prefer Amazon?" at bounding box center [527, 211] width 225 height 9
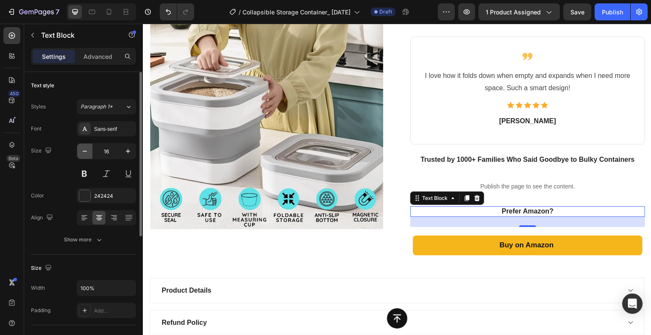
click at [83, 150] on icon "button" at bounding box center [85, 151] width 8 height 8
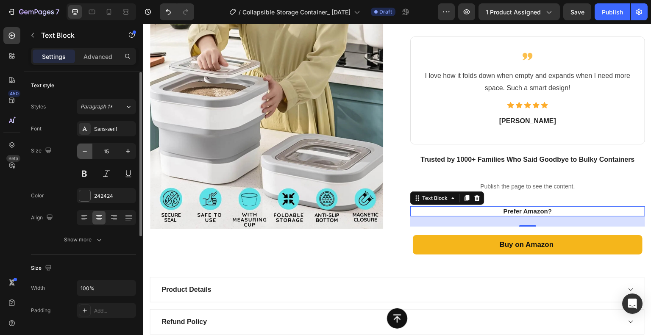
click at [83, 150] on icon "button" at bounding box center [85, 151] width 8 height 8
type input "14"
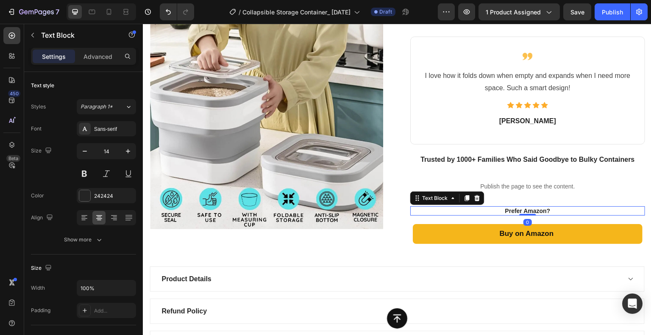
drag, startPoint x: 520, startPoint y: 223, endPoint x: 522, endPoint y: 210, distance: 13.3
click at [522, 210] on div "Prefer Amazon? Text Block 0" at bounding box center [527, 210] width 235 height 9
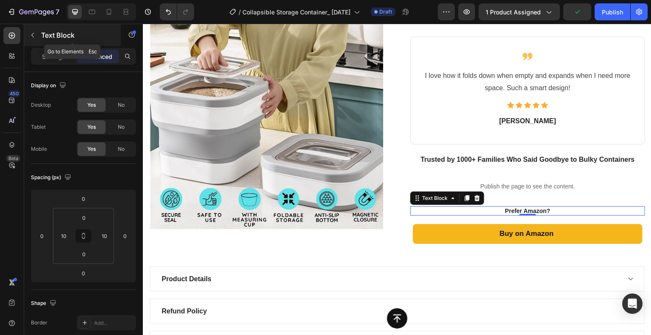
click at [31, 37] on icon "button" at bounding box center [32, 35] width 7 height 7
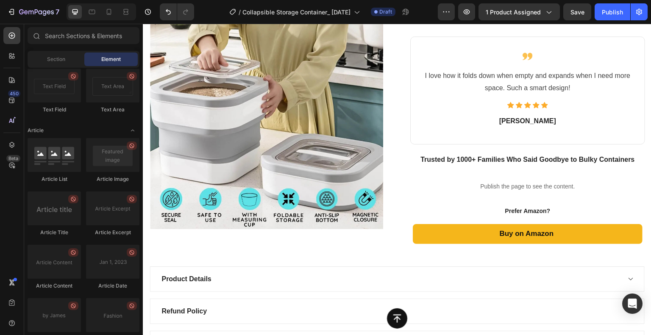
scroll to position [2302, 0]
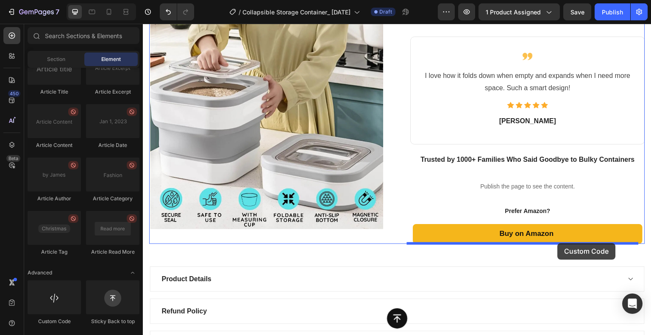
drag, startPoint x: 208, startPoint y: 325, endPoint x: 558, endPoint y: 243, distance: 359.0
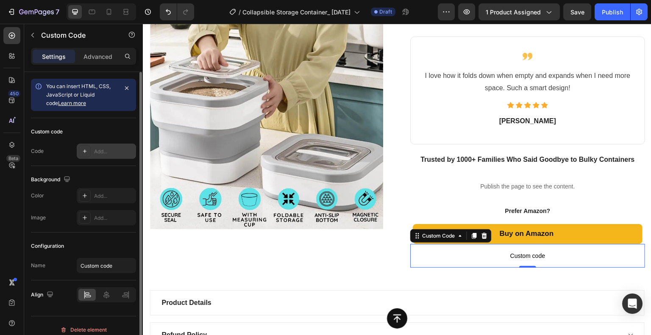
click at [101, 145] on div "Add..." at bounding box center [106, 151] width 59 height 15
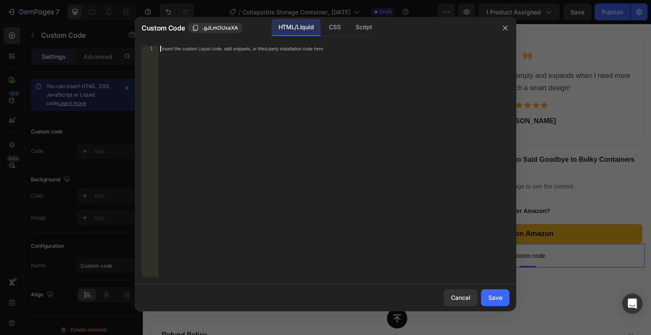
click at [258, 79] on div "Insert the custom Liquid code, add snippets, or third-party installation code h…" at bounding box center [334, 168] width 351 height 244
click at [503, 291] on button "Save" at bounding box center [495, 297] width 28 height 17
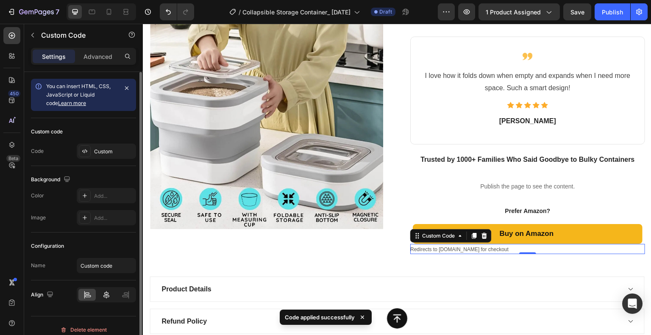
click at [109, 292] on icon at bounding box center [106, 295] width 8 height 8
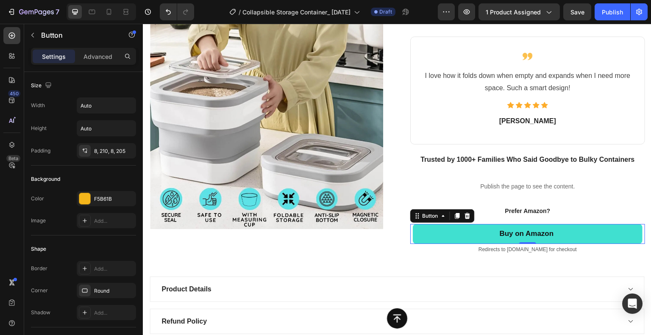
click at [490, 228] on link "Buy on Amazon" at bounding box center [528, 234] width 230 height 20
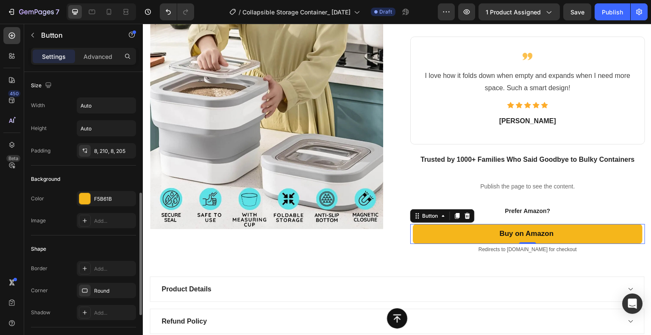
scroll to position [85, 0]
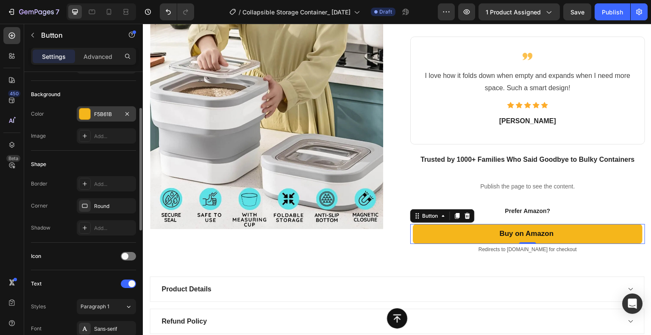
click at [85, 109] on div at bounding box center [84, 114] width 11 height 11
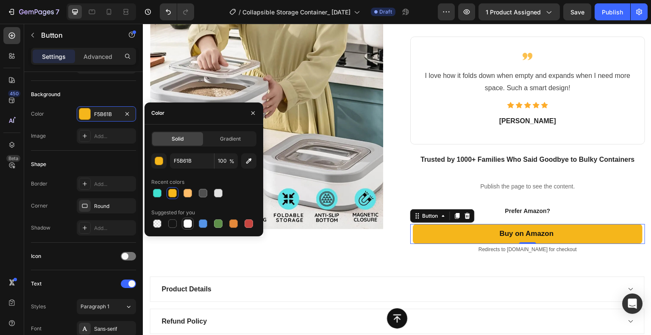
click at [187, 224] on div at bounding box center [188, 224] width 8 height 8
type input "FFFFFF"
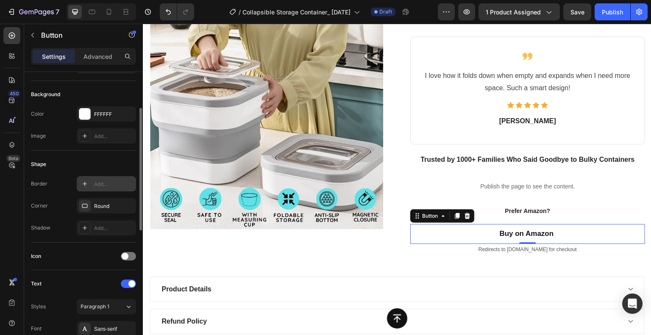
click at [109, 188] on div "Add..." at bounding box center [106, 183] width 59 height 15
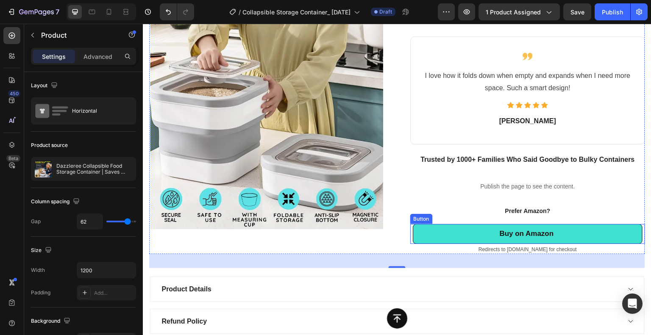
click at [423, 228] on link "Buy on Amazon" at bounding box center [528, 234] width 230 height 20
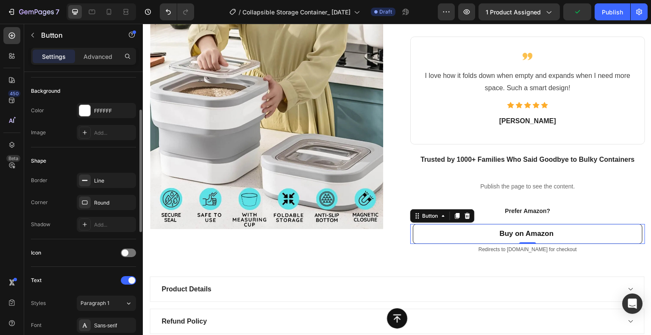
scroll to position [3, 0]
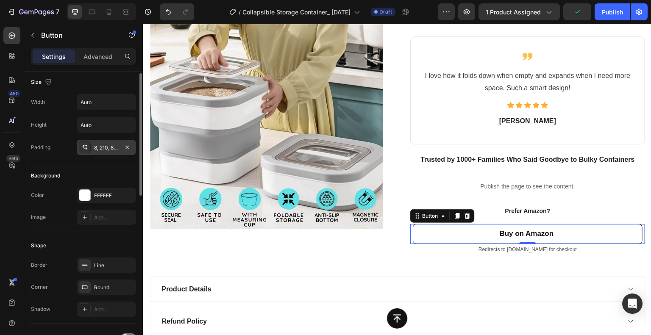
click at [103, 142] on div "8, 210, 8, 205" at bounding box center [106, 147] width 59 height 15
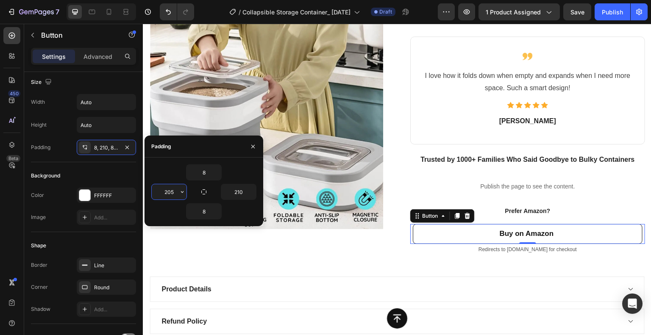
click at [168, 193] on input "205" at bounding box center [169, 191] width 35 height 15
type input "30"
click at [234, 191] on input "210" at bounding box center [238, 191] width 35 height 15
type input "30"
click at [203, 171] on input "8" at bounding box center [203, 172] width 35 height 15
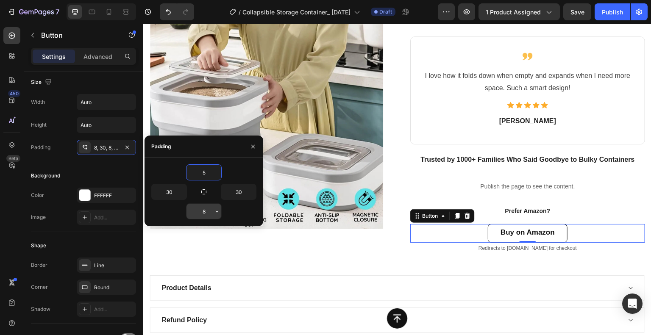
type input "5"
click at [206, 216] on input "8" at bounding box center [203, 211] width 35 height 15
type input "5"
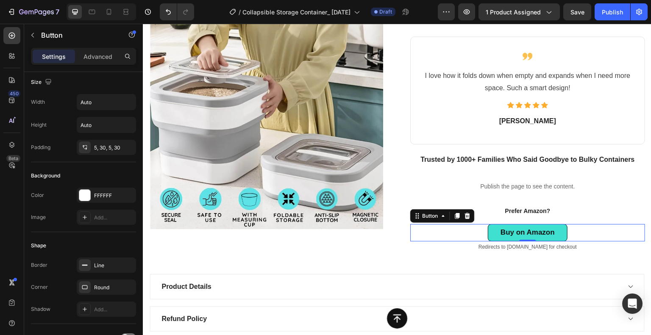
click at [555, 235] on link "Buy on Amazon" at bounding box center [528, 232] width 80 height 17
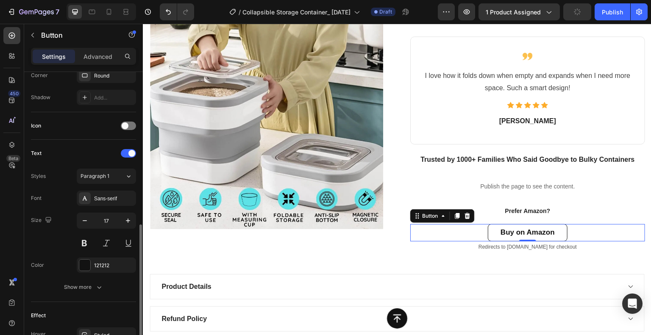
scroll to position [300, 0]
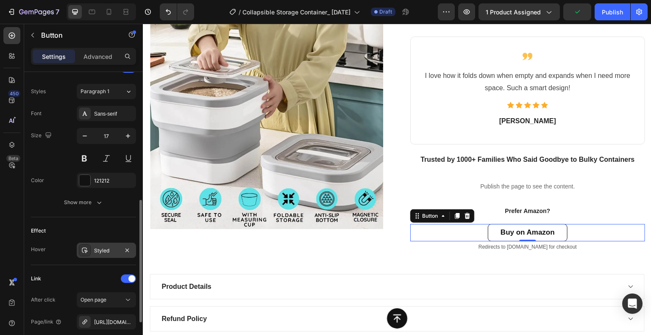
click at [93, 248] on div "Styled" at bounding box center [106, 250] width 59 height 15
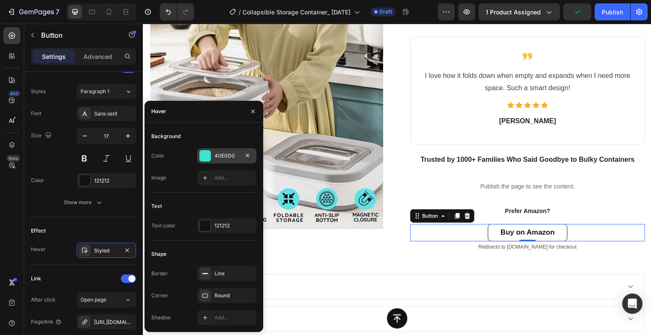
click at [201, 156] on div at bounding box center [205, 155] width 11 height 11
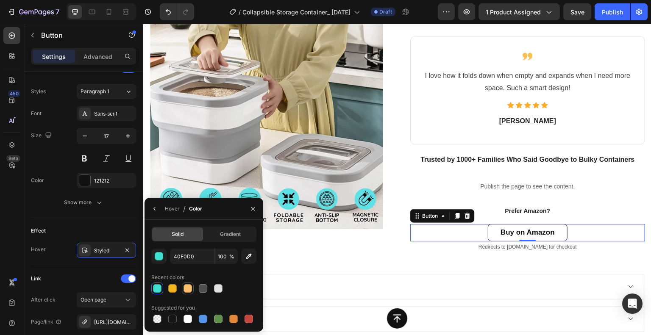
click at [187, 290] on div at bounding box center [188, 288] width 8 height 8
type input "FEBD69"
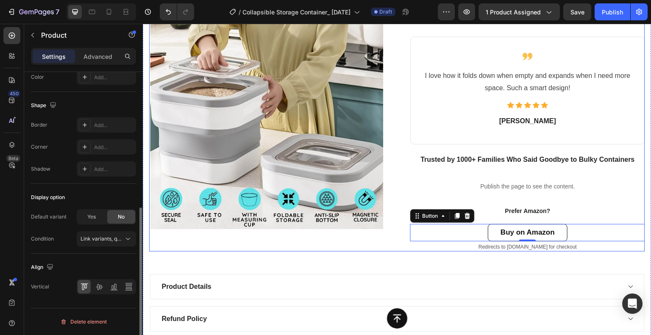
scroll to position [0, 0]
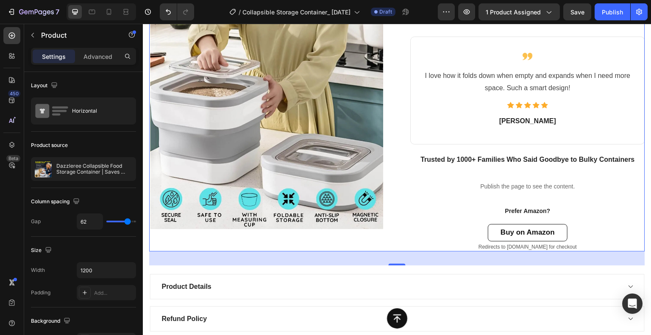
click at [398, 262] on div "33" at bounding box center [397, 259] width 496 height 14
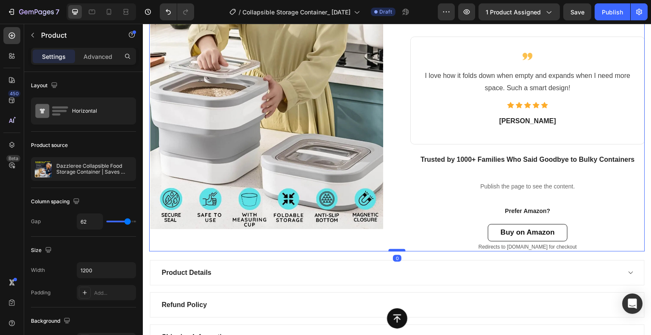
drag, startPoint x: 395, startPoint y: 264, endPoint x: 399, endPoint y: 248, distance: 15.7
click at [399, 249] on div at bounding box center [397, 250] width 17 height 3
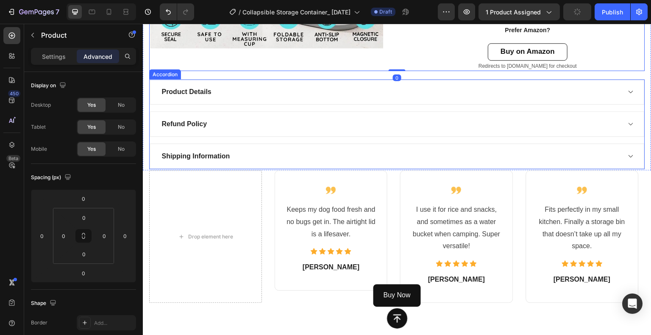
scroll to position [675, 0]
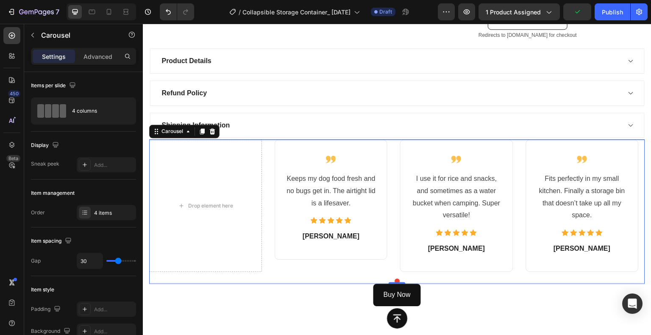
click at [270, 142] on div "Drop element here Image Keeps my dog food fresh and no bugs get in. The airtigh…" at bounding box center [397, 205] width 496 height 133
click at [214, 132] on icon at bounding box center [213, 131] width 6 height 6
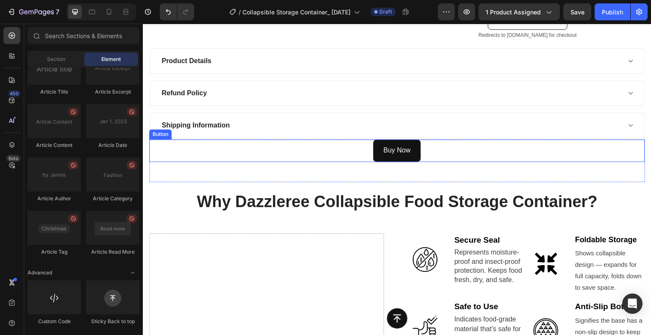
click at [434, 152] on div "Buy Now Button" at bounding box center [397, 150] width 496 height 22
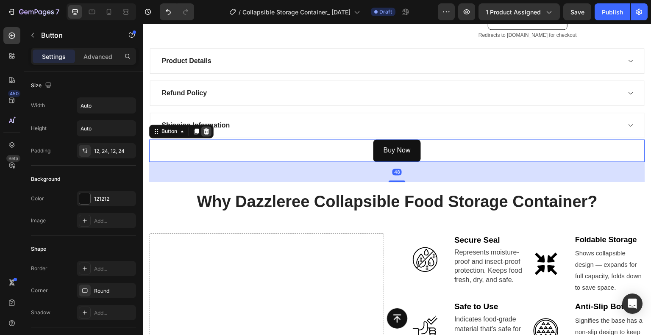
click at [209, 134] on div at bounding box center [206, 131] width 10 height 10
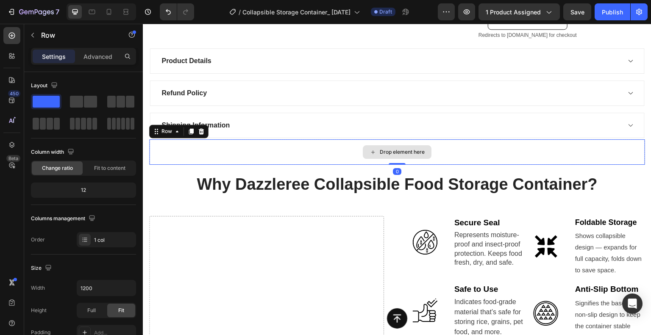
click at [329, 150] on div "Drop element here" at bounding box center [397, 151] width 496 height 25
click at [200, 128] on icon at bounding box center [201, 131] width 7 height 7
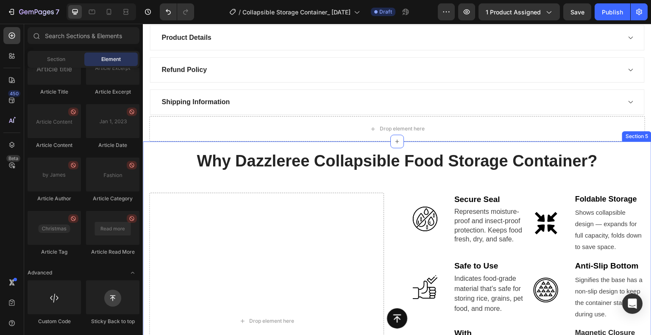
scroll to position [718, 0]
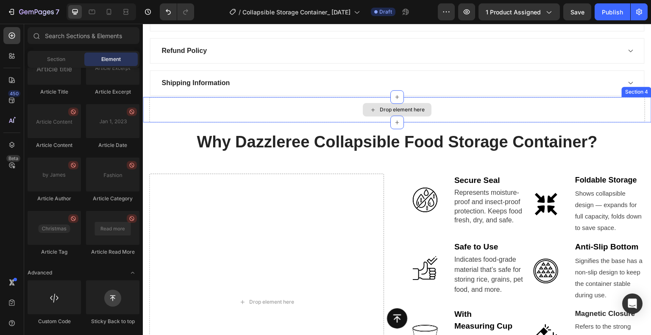
click at [339, 108] on div "Drop element here" at bounding box center [397, 109] width 496 height 25
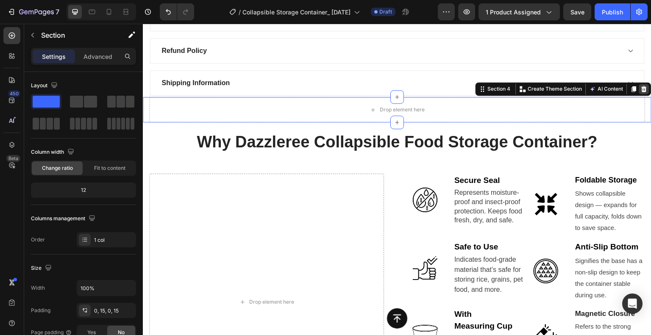
click at [641, 87] on icon at bounding box center [644, 89] width 7 height 7
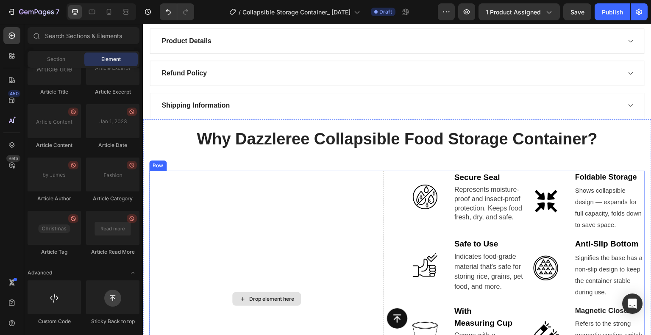
scroll to position [675, 0]
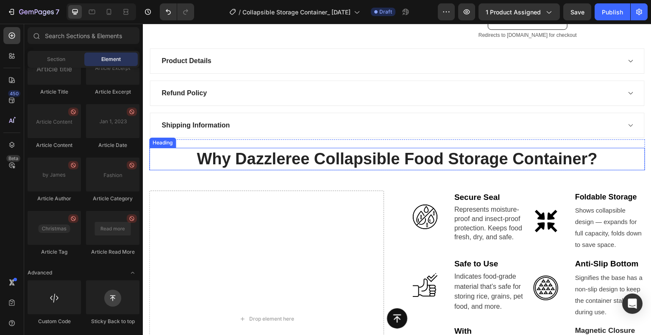
click at [396, 154] on h2 "Why Dazzleree Collapsible Food Storage Container?" at bounding box center [397, 159] width 496 height 22
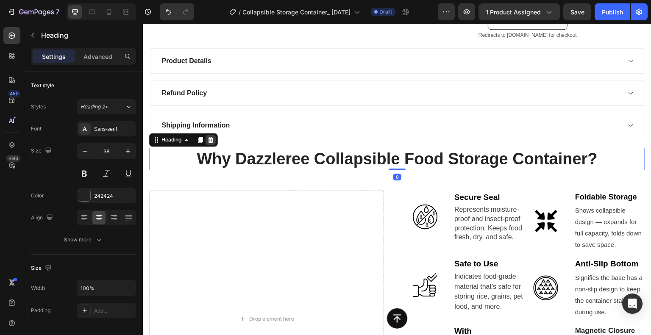
click at [212, 141] on icon at bounding box center [210, 139] width 7 height 7
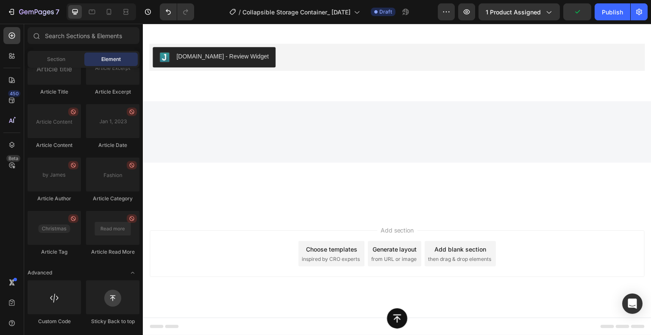
scroll to position [2243, 0]
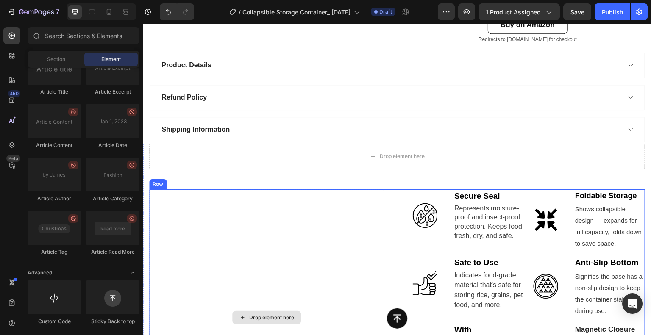
scroll to position [675, 0]
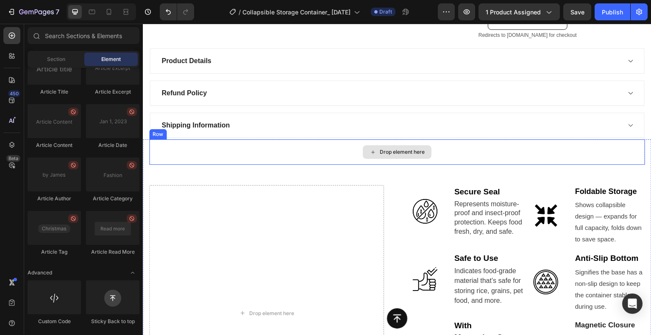
click at [268, 154] on div "Drop element here" at bounding box center [397, 151] width 496 height 25
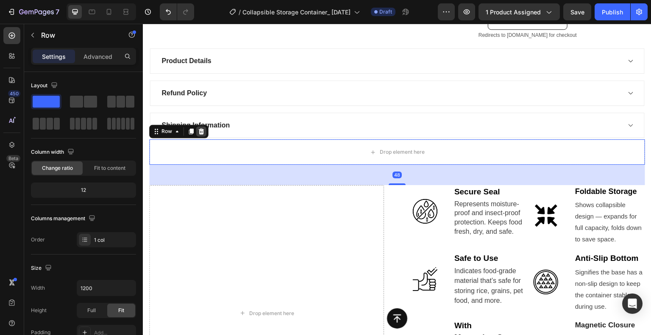
click at [198, 133] on div at bounding box center [201, 131] width 10 height 10
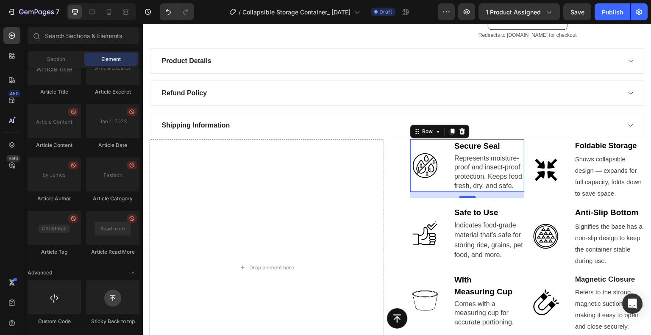
click at [443, 159] on div "Image Secure Seal Text block Represents moisture-proof and insect-proof protect…" at bounding box center [467, 165] width 114 height 53
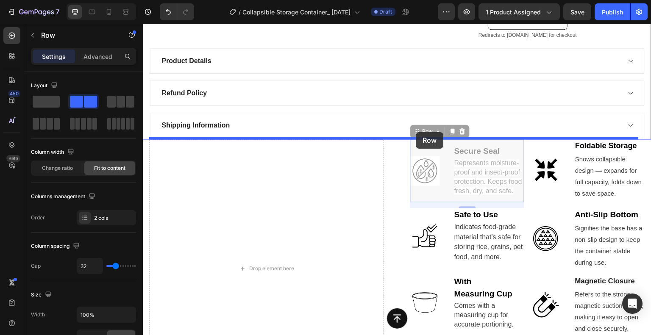
drag, startPoint x: 415, startPoint y: 132, endPoint x: 448, endPoint y: 134, distance: 33.1
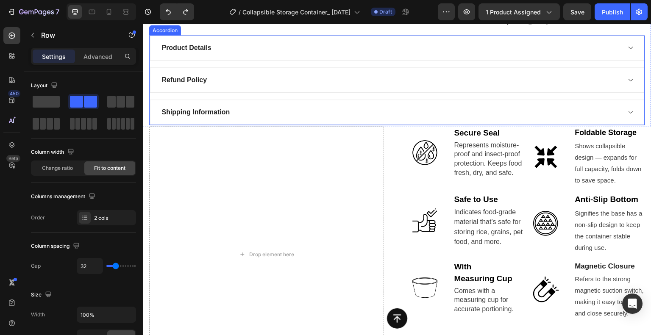
scroll to position [760, 0]
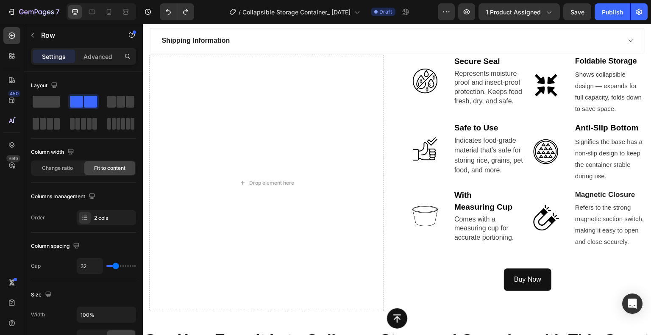
click at [444, 68] on div "Image Secure Seal Text block Represents moisture-proof and insect-proof protect…" at bounding box center [467, 81] width 114 height 53
click at [504, 64] on p "Secure Seal" at bounding box center [488, 62] width 69 height 12
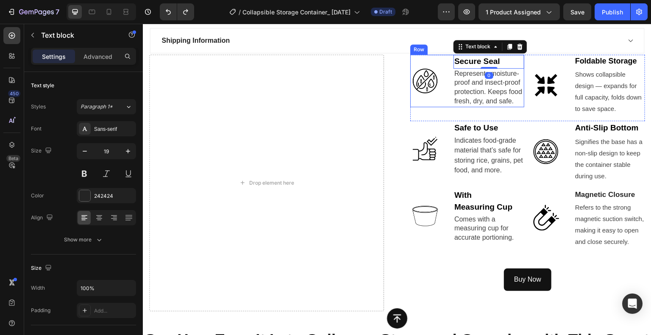
click at [445, 67] on div "Image Secure Seal Text block 0 Represents moisture-proof and insect-proof prote…" at bounding box center [467, 81] width 114 height 53
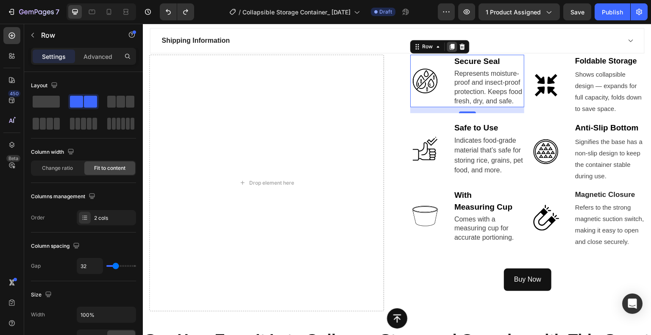
click at [450, 45] on icon at bounding box center [452, 47] width 5 height 6
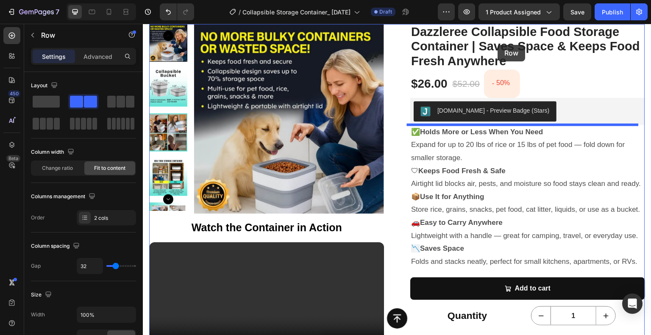
scroll to position [89, 0]
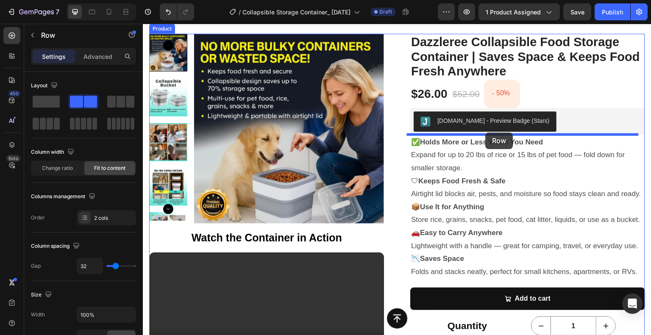
drag, startPoint x: 415, startPoint y: 117, endPoint x: 486, endPoint y: 133, distance: 72.2
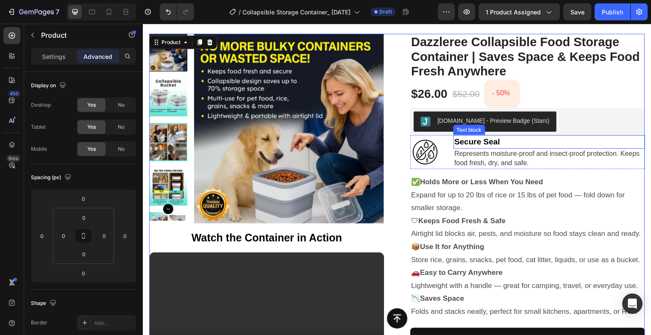
click at [461, 142] on strong "Secure Seal" at bounding box center [477, 141] width 46 height 9
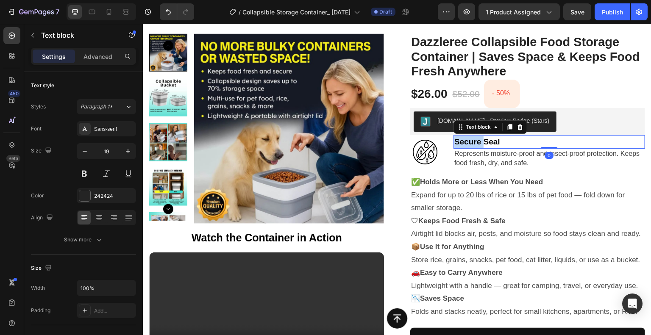
click at [461, 142] on strong "Secure Seal" at bounding box center [477, 141] width 46 height 9
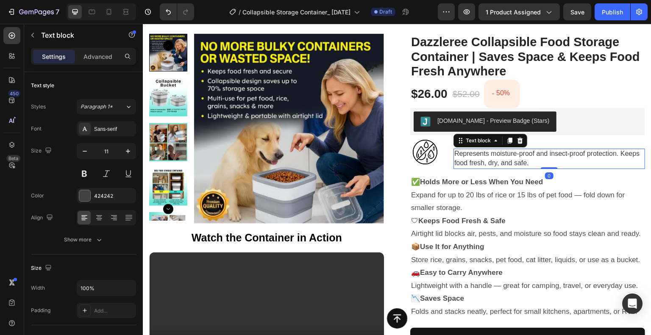
click at [483, 157] on p "Represents moisture-proof and insect-proof protection. Keeps food fresh, dry, a…" at bounding box center [549, 159] width 190 height 19
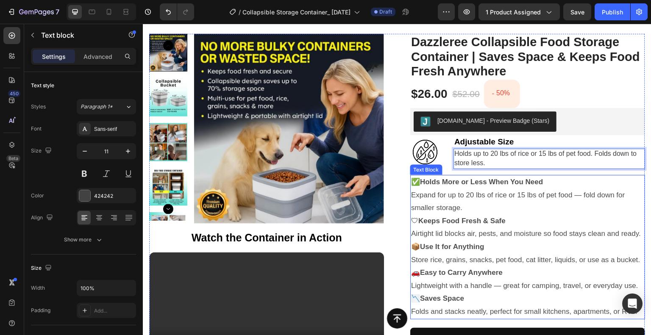
click at [464, 192] on p "✅ Holds More or Less When You Need Expand for up to 20 lbs of rice or 15 lbs of…" at bounding box center [527, 195] width 233 height 39
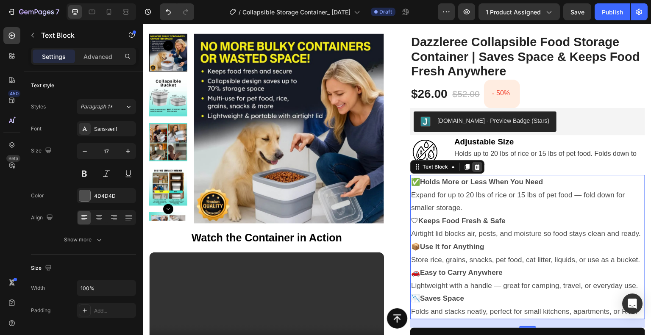
click at [475, 168] on icon at bounding box center [478, 167] width 6 height 6
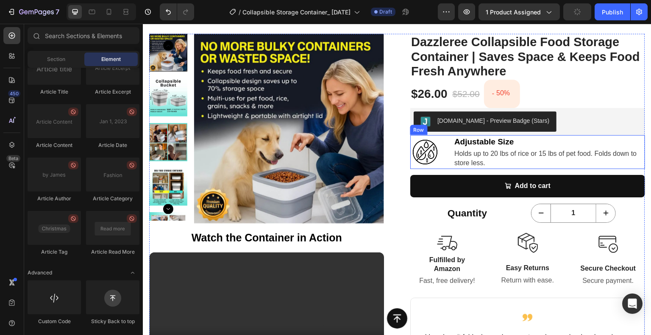
click at [443, 146] on div "Image Adjustable Size Text block Holds up to 20 lbs of rice or 15 lbs of pet fo…" at bounding box center [527, 152] width 235 height 34
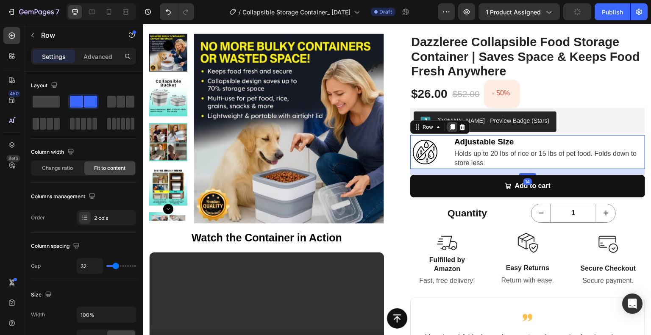
click at [450, 128] on icon at bounding box center [452, 127] width 5 height 6
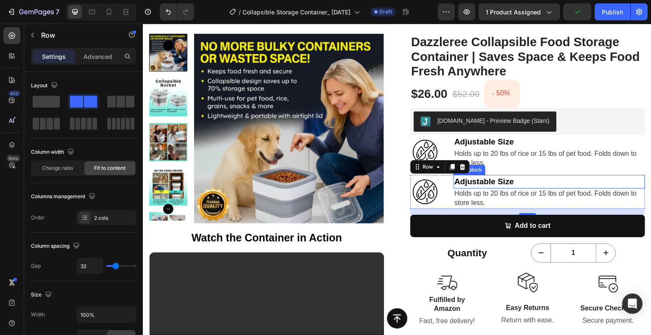
click at [486, 180] on strong "Adjustable Size" at bounding box center [483, 181] width 59 height 9
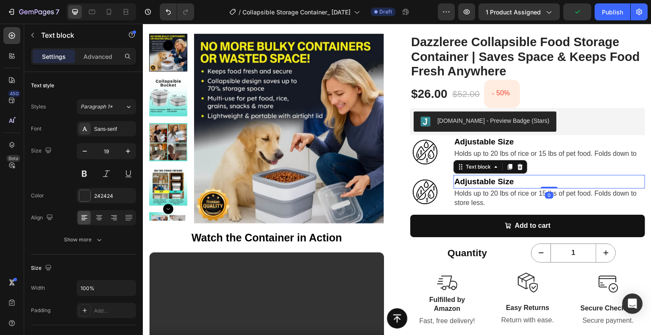
click at [486, 180] on strong "Adjustable Size" at bounding box center [483, 181] width 59 height 9
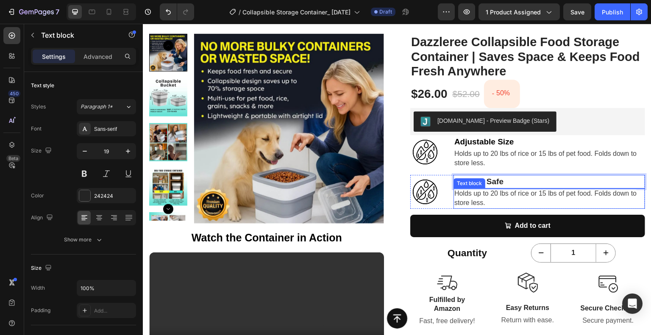
click at [493, 195] on span "Holds up to 20 lbs of rice or 15 lbs of pet food. Folds down to store less." at bounding box center [545, 198] width 182 height 17
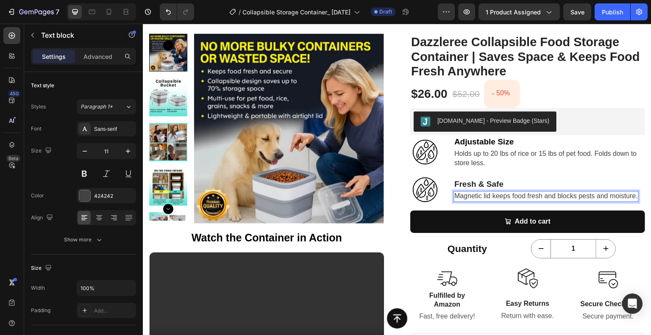
scroll to position [91, 0]
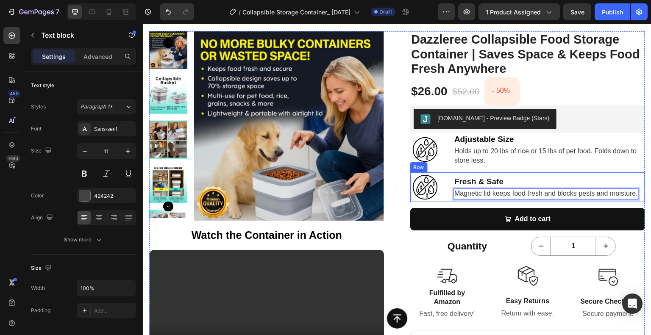
click at [447, 180] on div "Image Fresh & Safe Text block Magnetic lid keeps food fresh and blocks pests an…" at bounding box center [527, 188] width 235 height 30
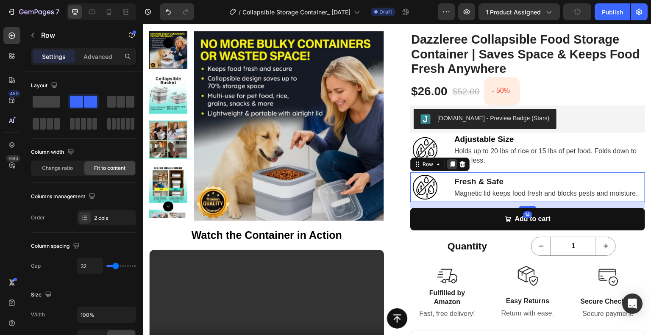
click at [450, 167] on icon at bounding box center [452, 164] width 5 height 6
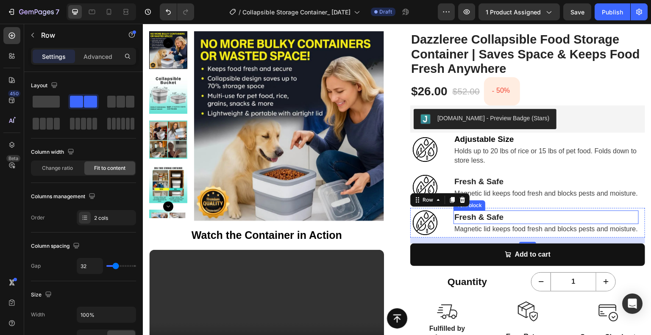
click at [491, 221] on strong "Fresh & Safe" at bounding box center [478, 217] width 49 height 9
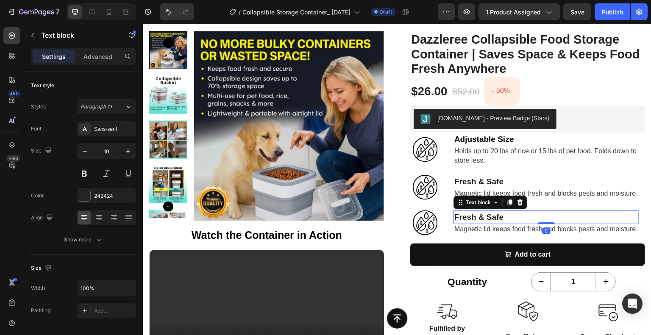
click at [491, 221] on strong "Fresh & Safe" at bounding box center [478, 217] width 49 height 9
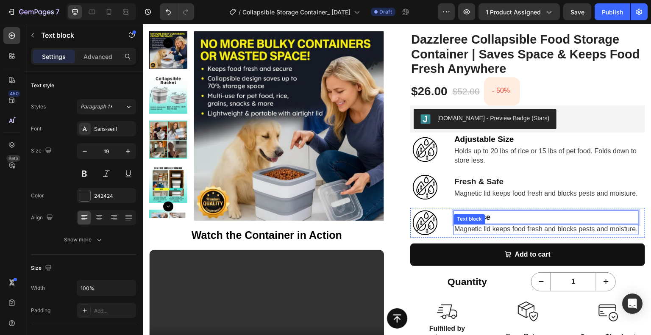
click at [466, 231] on span "Magnetic lid keeps food fresh and blocks pests and moisture." at bounding box center [546, 228] width 184 height 7
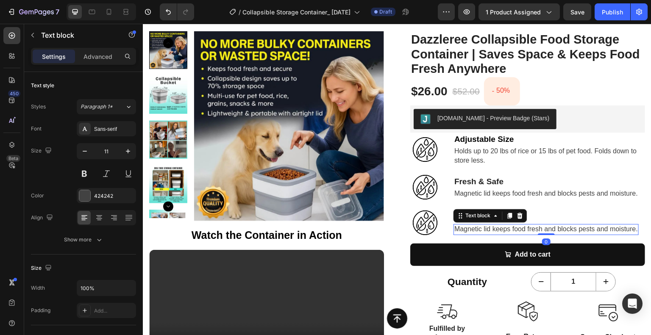
click at [466, 231] on span "Magnetic lid keeps food fresh and blocks pests and moisture." at bounding box center [546, 228] width 184 height 7
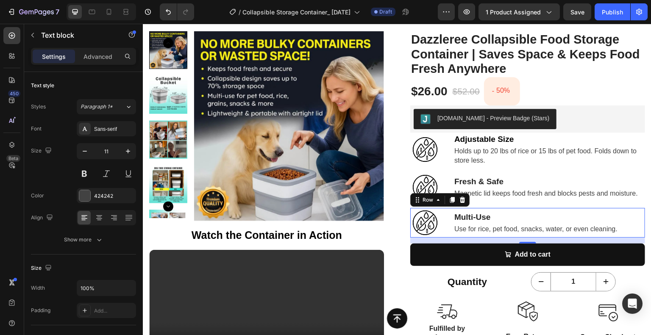
click at [445, 220] on div "Image Multi-Use Text block Use for rice, pet food, snacks, water, or even clean…" at bounding box center [527, 223] width 235 height 30
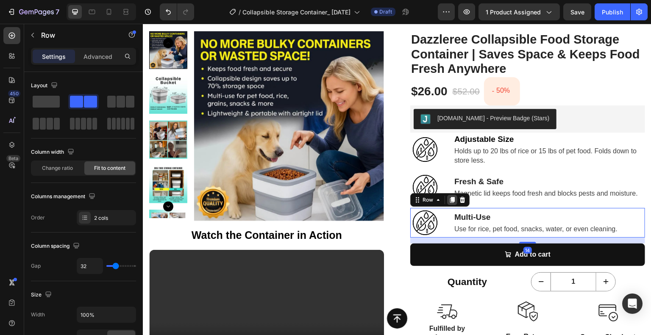
click at [449, 200] on icon at bounding box center [452, 200] width 7 height 7
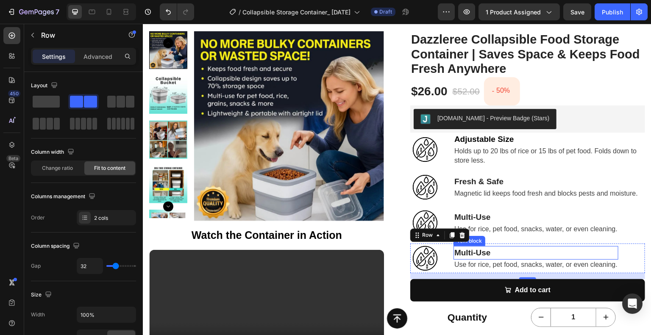
click at [498, 253] on p "Multi-Use" at bounding box center [535, 253] width 163 height 12
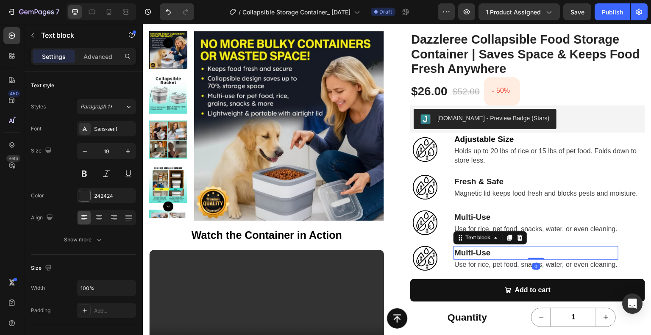
click at [498, 253] on p "Multi-Use" at bounding box center [535, 253] width 163 height 12
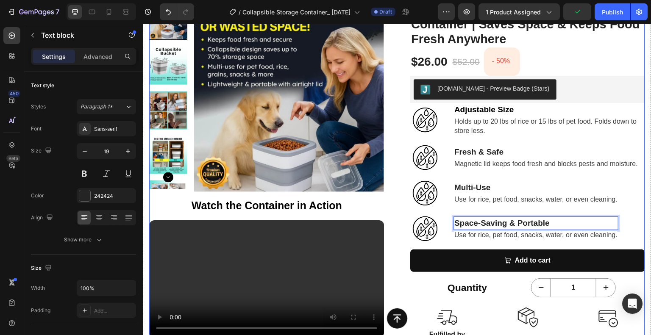
scroll to position [134, 0]
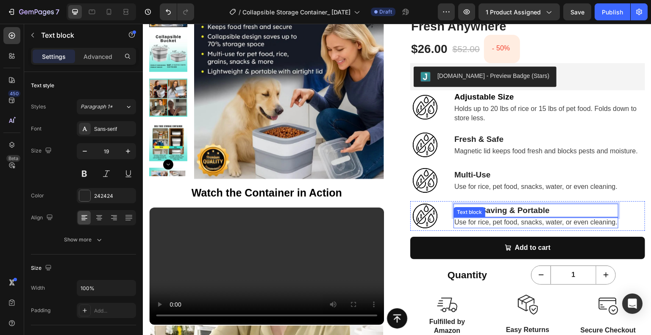
click at [485, 221] on span "Use for rice, pet food, snacks, water, or even cleaning." at bounding box center [535, 222] width 163 height 7
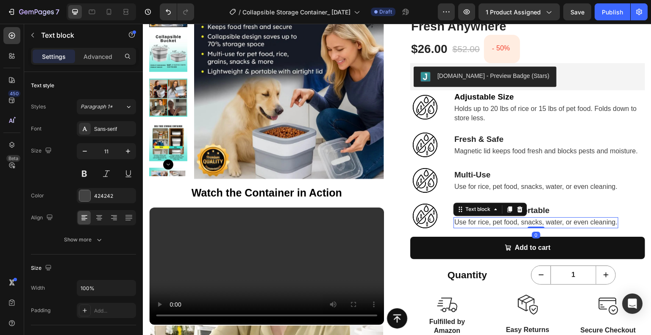
click at [485, 221] on span "Use for rice, pet food, snacks, water, or even cleaning." at bounding box center [535, 222] width 163 height 7
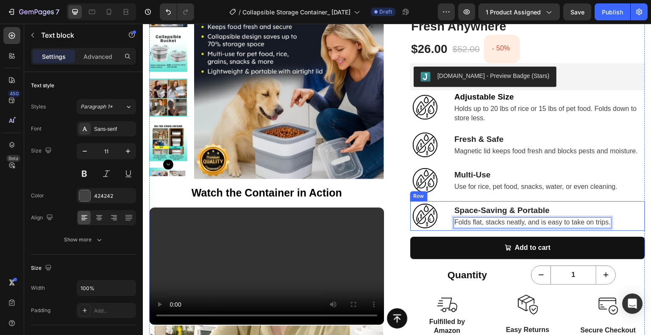
click at [445, 214] on div "Image Space-Saving & Portable Text block Folds flat, stacks neatly, and is easy…" at bounding box center [527, 216] width 235 height 30
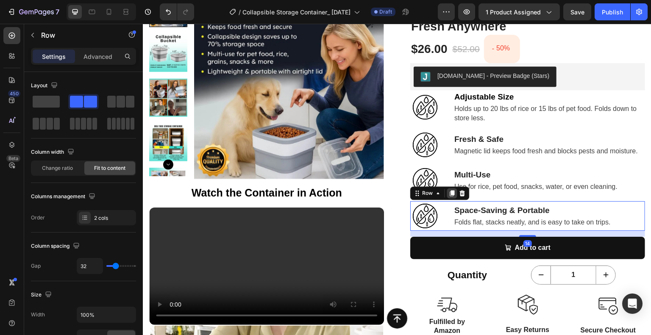
click at [451, 195] on icon at bounding box center [452, 193] width 7 height 7
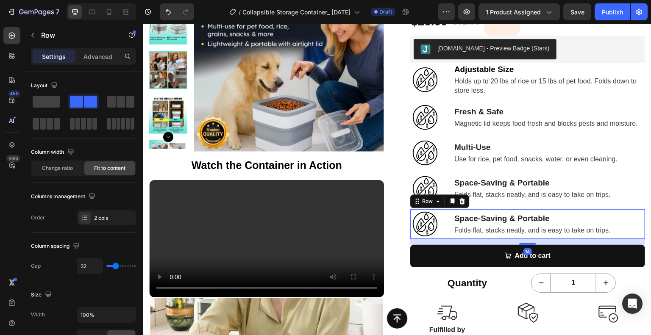
scroll to position [176, 0]
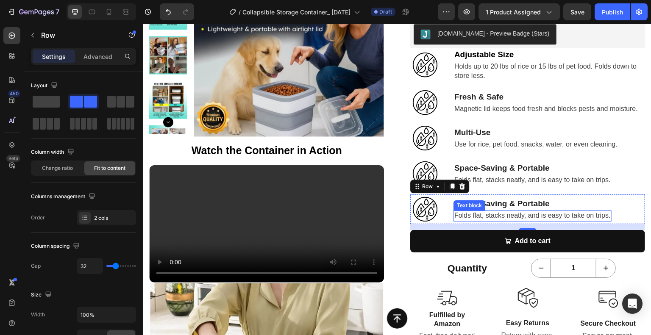
click at [478, 207] on div "Text block" at bounding box center [469, 206] width 28 height 8
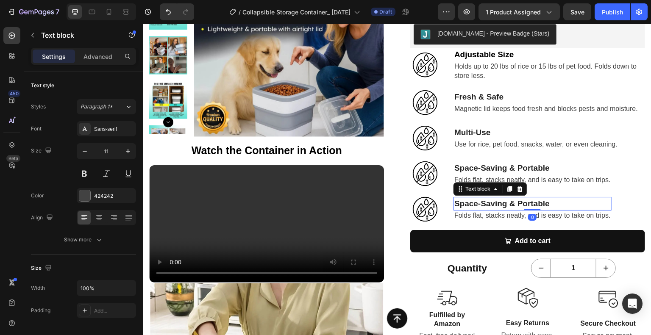
click at [548, 206] on p "Space-Saving & Portable" at bounding box center [532, 204] width 156 height 12
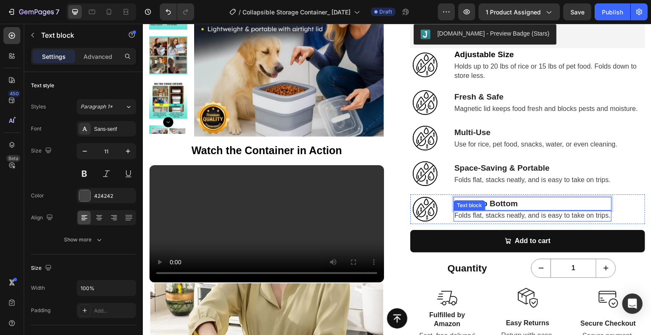
click at [462, 218] on span "Folds flat, stacks neatly, and is easy to take on trips." at bounding box center [532, 215] width 156 height 7
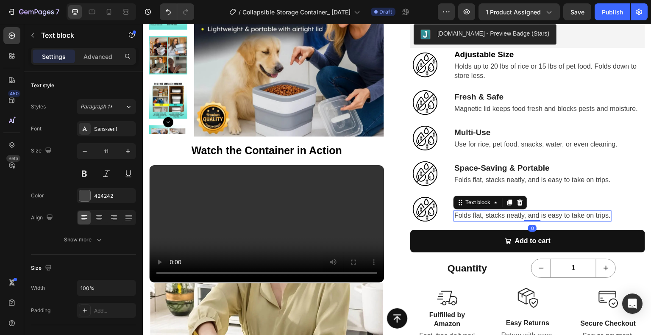
click at [462, 218] on span "Folds flat, stacks neatly, and is easy to take on trips." at bounding box center [532, 215] width 156 height 7
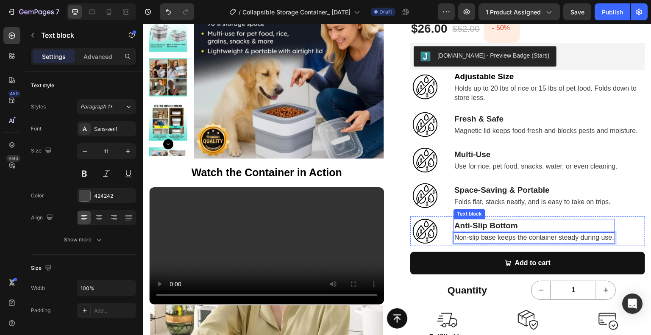
scroll to position [134, 0]
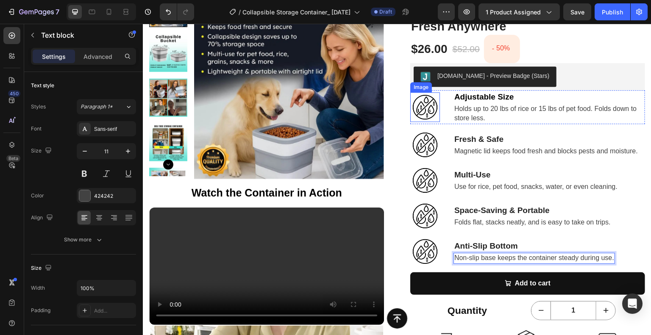
click at [423, 96] on img at bounding box center [425, 107] width 30 height 30
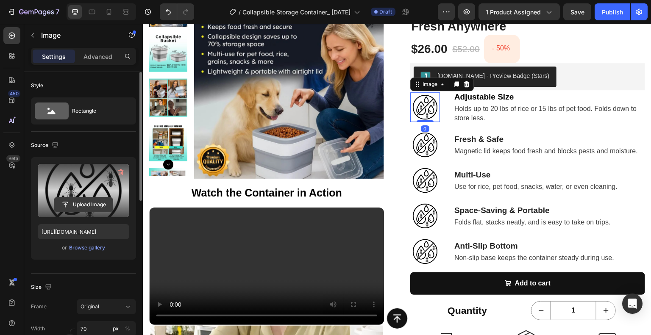
click at [96, 201] on input "file" at bounding box center [83, 205] width 58 height 14
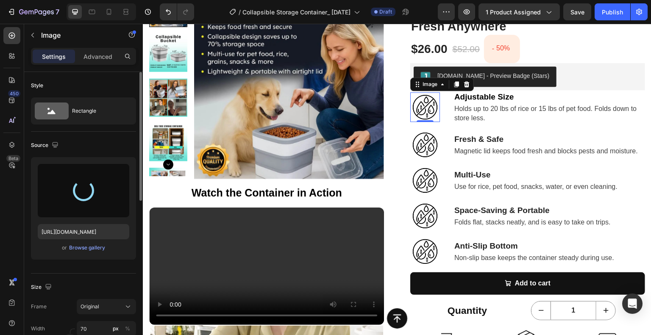
type input "https://cdn.shopify.com/s/files/1/0690/8474/1844/files/gempages_576787008068780…"
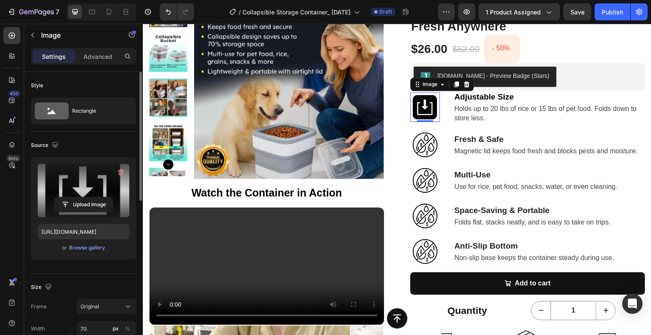
scroll to position [85, 0]
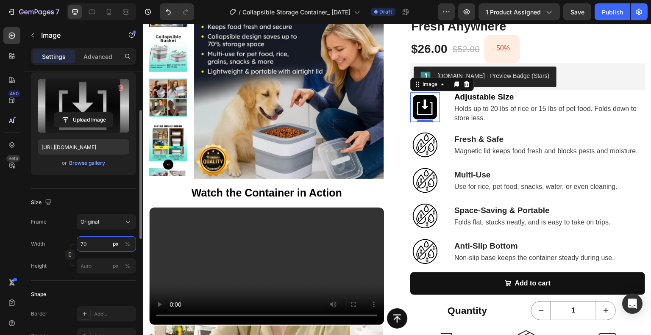
click at [86, 248] on input "70" at bounding box center [106, 244] width 59 height 15
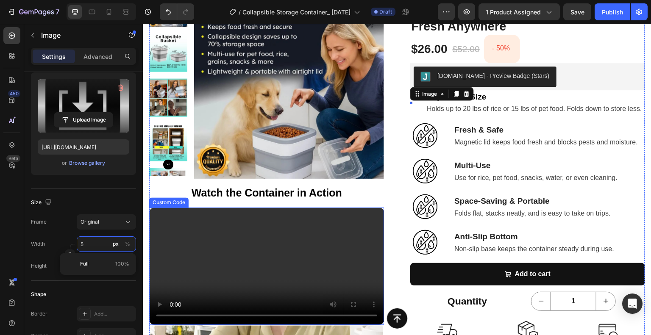
type input "50"
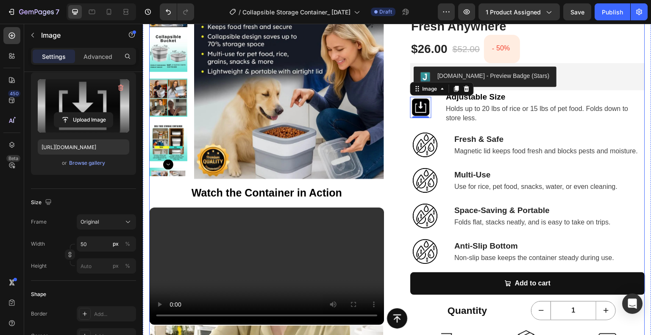
click at [392, 111] on div "Product Images Watch the Container in Action Text Block Your browser does not s…" at bounding box center [397, 300] width 496 height 622
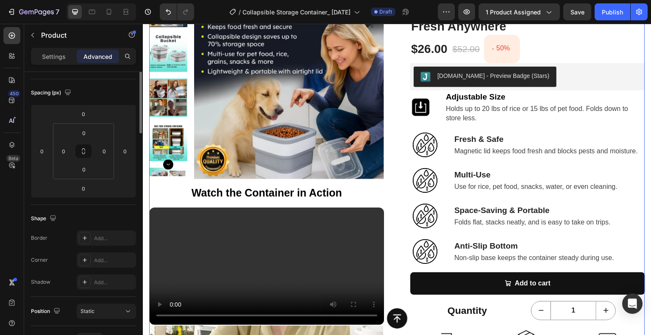
scroll to position [0, 0]
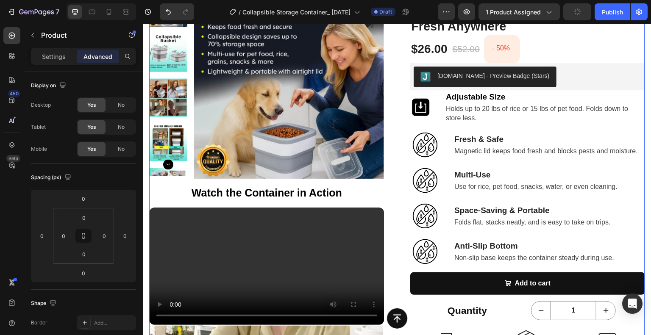
click at [401, 115] on div "Product Images Watch the Container in Action Text Block Your browser does not s…" at bounding box center [397, 300] width 496 height 622
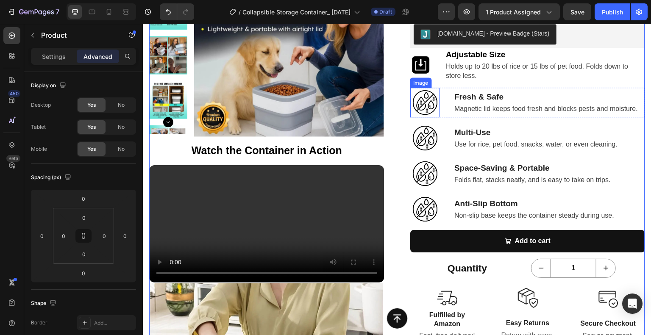
click at [418, 101] on img at bounding box center [425, 103] width 30 height 30
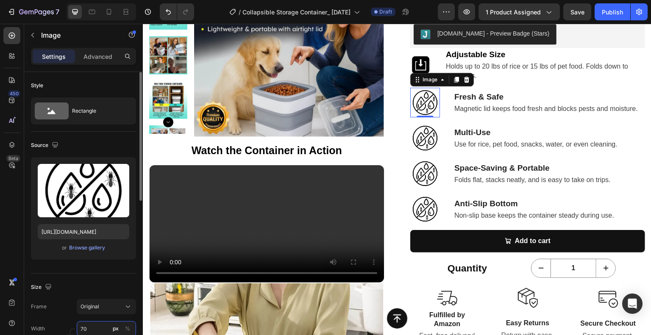
click at [79, 324] on input "70" at bounding box center [106, 328] width 59 height 15
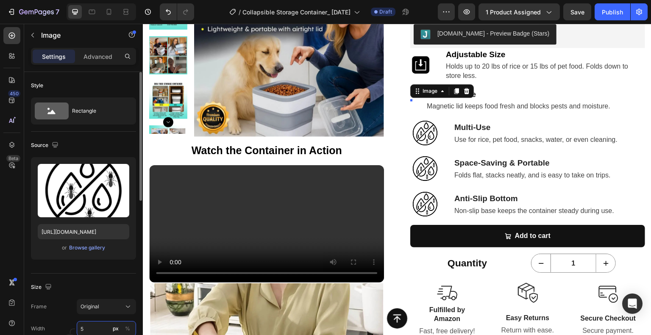
type input "50"
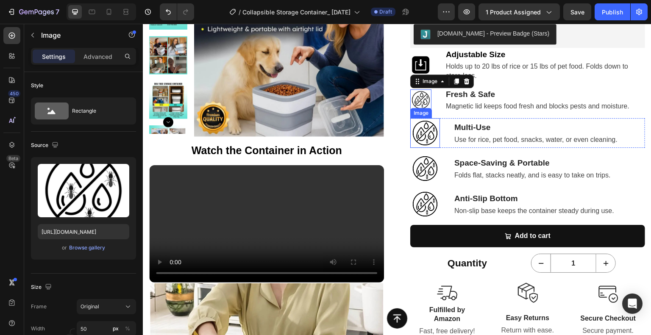
click at [431, 139] on img at bounding box center [425, 133] width 30 height 30
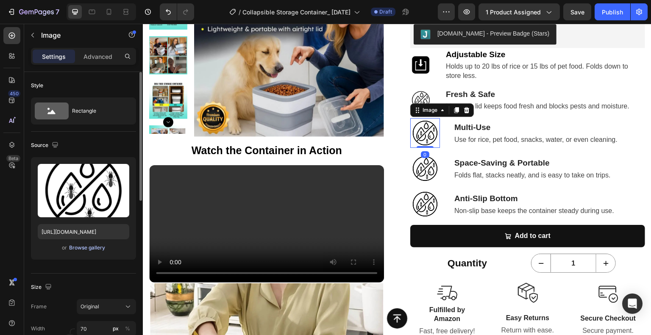
click at [100, 245] on div "Browse gallery" at bounding box center [87, 248] width 36 height 8
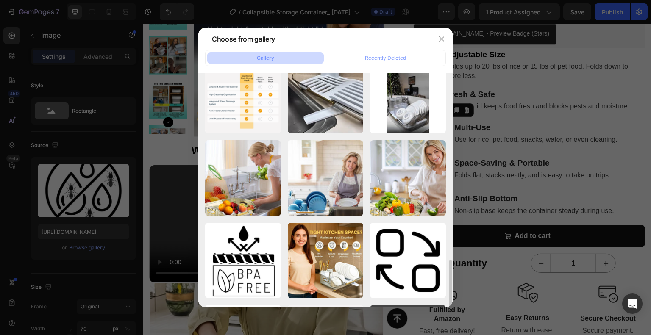
scroll to position [437, 0]
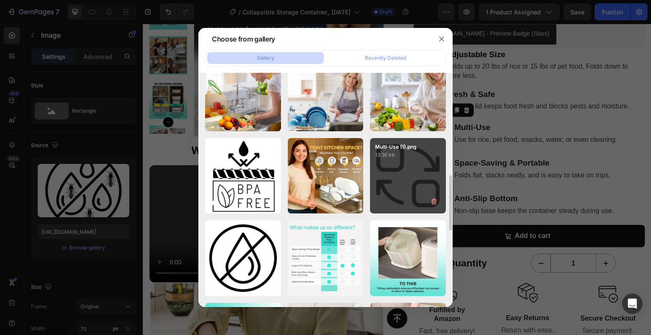
click at [402, 164] on div "Multi‑Use (1).png 13.36 kb" at bounding box center [408, 176] width 76 height 76
type input "https://cdn.shopify.com/s/files/1/0690/8474/1844/files/gempages_576787008068780…"
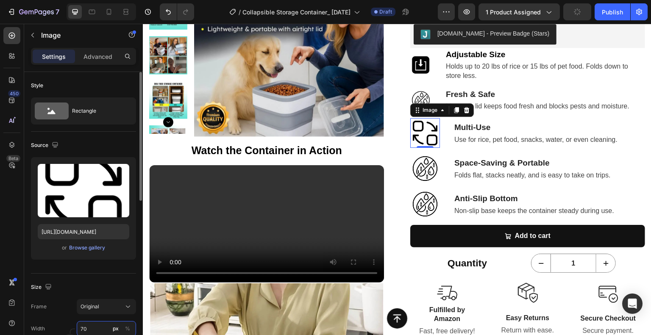
click at [85, 327] on input "70" at bounding box center [106, 328] width 59 height 15
type input "50"
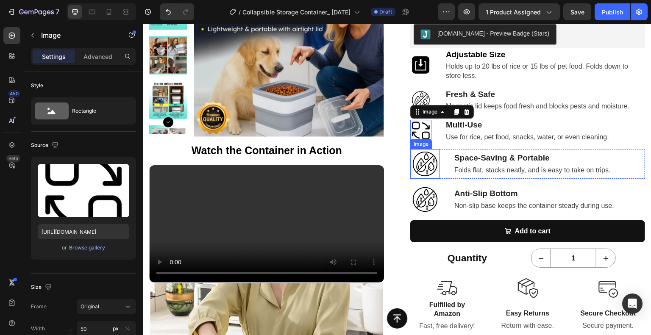
click at [426, 164] on img at bounding box center [425, 164] width 30 height 30
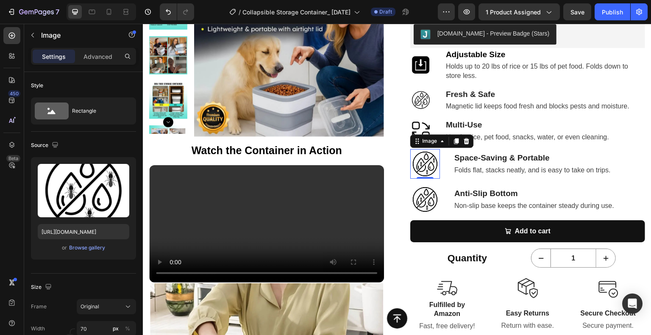
click at [431, 168] on img at bounding box center [425, 164] width 30 height 30
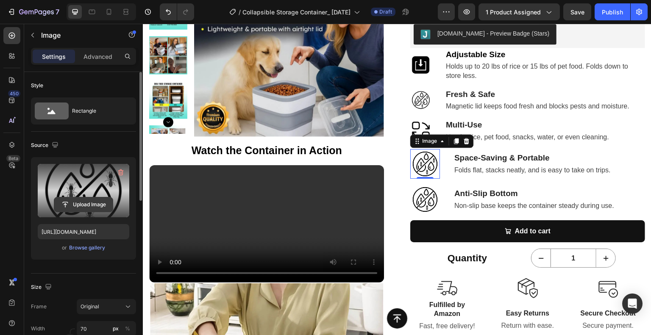
click at [94, 207] on input "file" at bounding box center [83, 205] width 58 height 14
click at [80, 200] on input "file" at bounding box center [83, 205] width 58 height 14
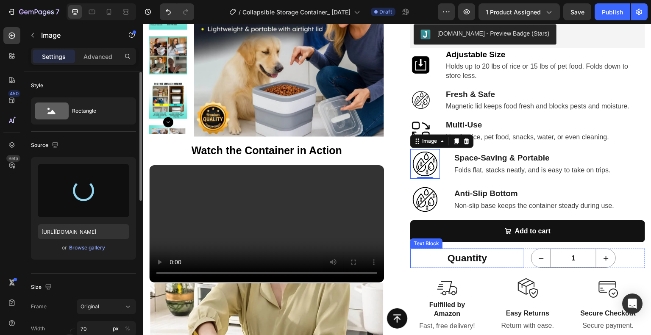
type input "https://cdn.shopify.com/s/files/1/0690/8474/1844/files/gempages_576787008068780…"
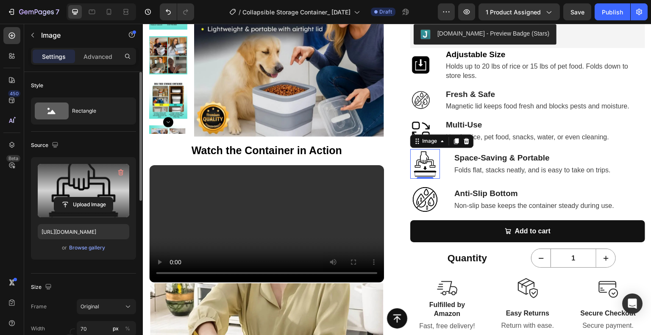
scroll to position [42, 0]
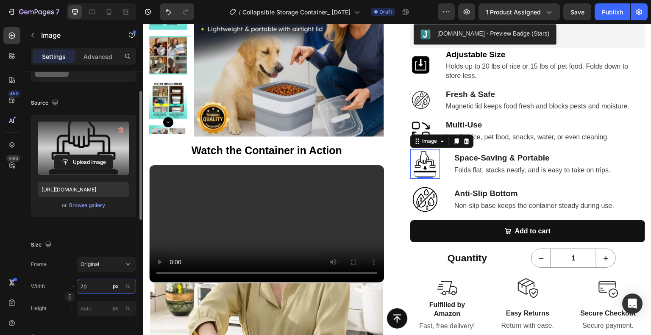
click at [90, 286] on input "70" at bounding box center [106, 286] width 59 height 15
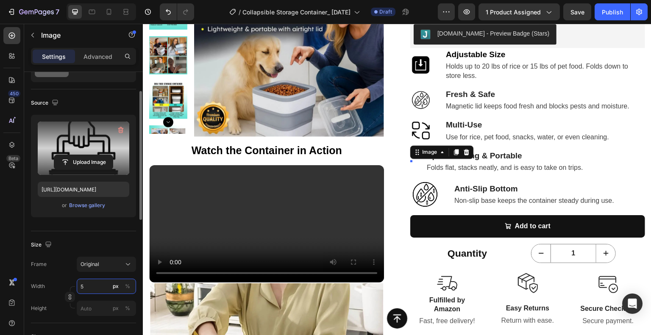
type input "50"
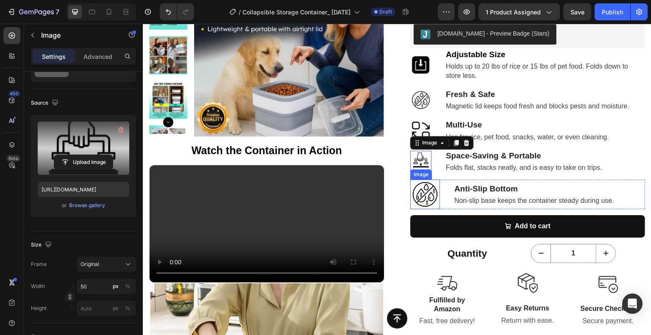
click at [427, 197] on img at bounding box center [425, 195] width 30 height 30
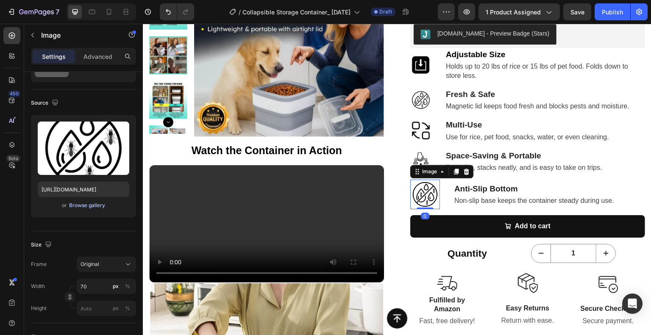
click at [93, 206] on div "Browse gallery" at bounding box center [87, 206] width 36 height 8
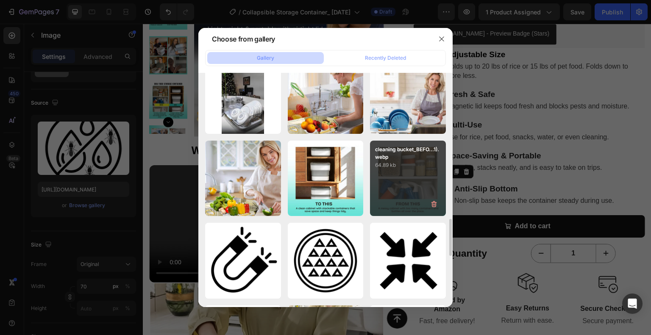
scroll to position [971, 0]
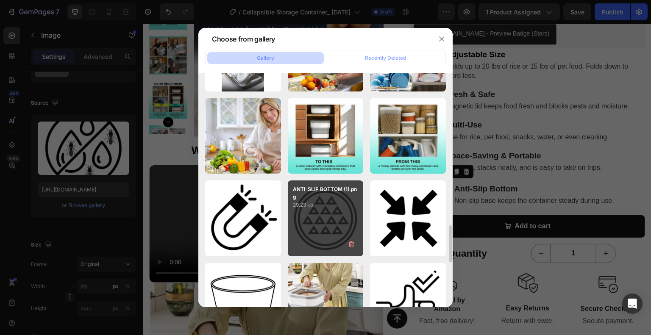
click at [338, 218] on div "ANTI-SLIP BOTTOM (1).png 29.23 kb" at bounding box center [326, 219] width 76 height 76
type input "https://cdn.shopify.com/s/files/1/0690/8474/1844/files/gempages_576787008068780…"
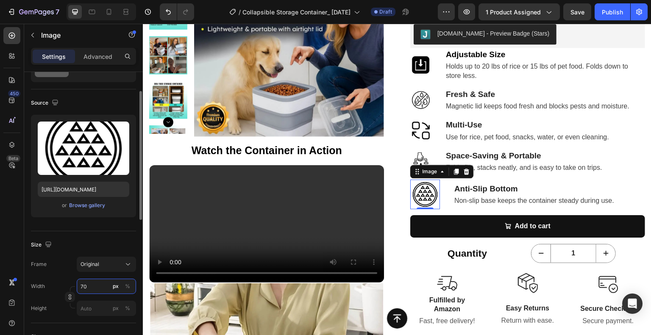
click at [93, 284] on input "70" at bounding box center [106, 286] width 59 height 15
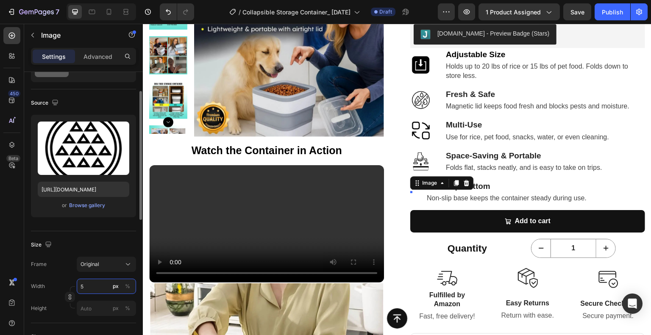
type input "50"
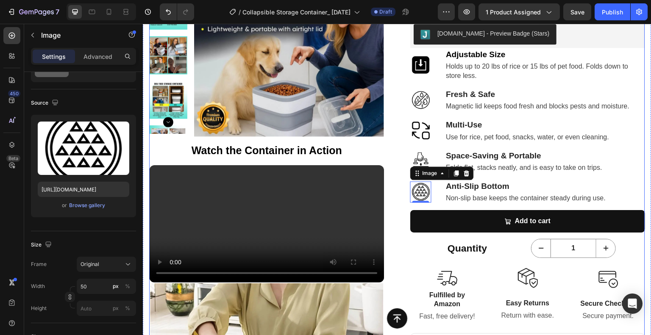
click at [392, 172] on div "Product Images Watch the Container in Action Text Block Your browser does not s…" at bounding box center [397, 248] width 496 height 602
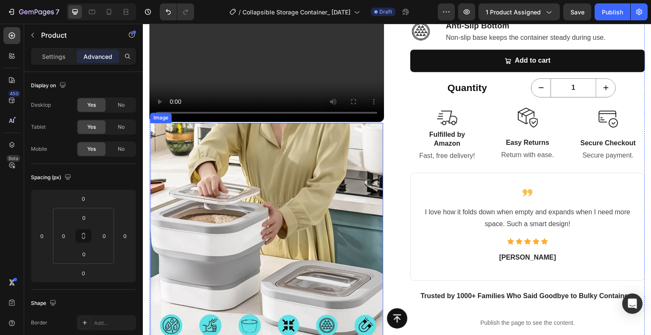
scroll to position [430, 0]
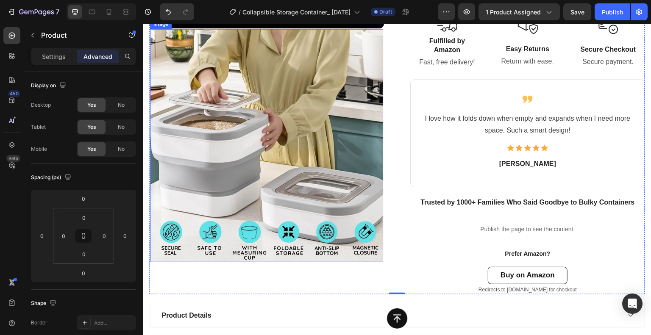
click at [263, 148] on img at bounding box center [266, 145] width 233 height 233
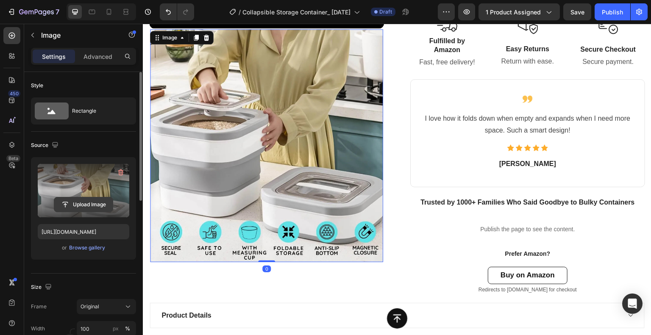
click at [90, 199] on input "file" at bounding box center [83, 205] width 58 height 14
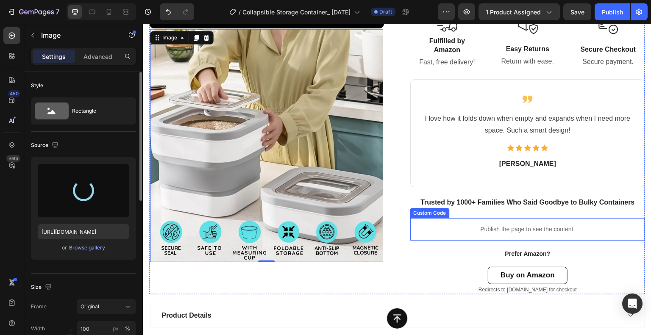
type input "https://cdn.shopify.com/s/files/1/0690/8474/1844/files/gempages_576787008068780…"
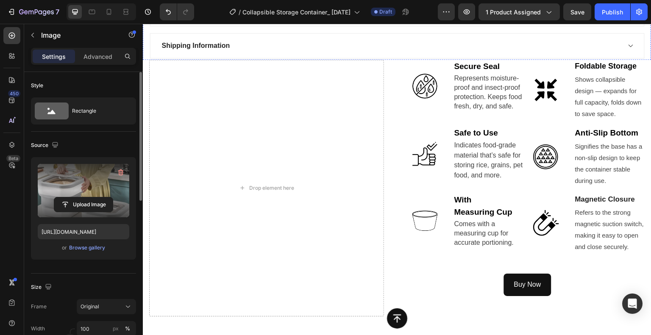
scroll to position [769, 0]
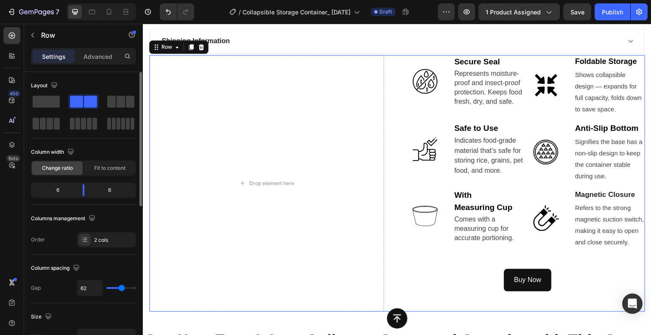
click at [392, 71] on div "Drop element here Image Secure Seal Text block Represents moisture-proof and in…" at bounding box center [397, 183] width 496 height 257
click at [203, 45] on icon at bounding box center [202, 47] width 6 height 6
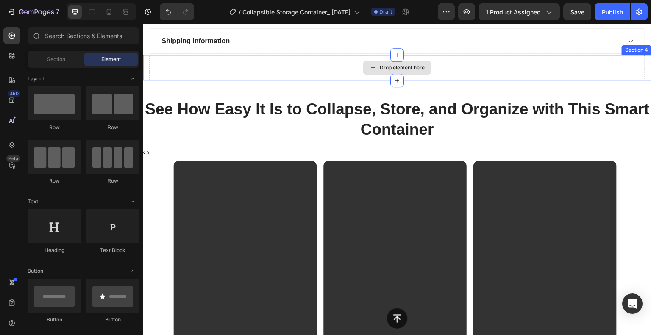
click at [314, 67] on div "Drop element here" at bounding box center [397, 67] width 496 height 25
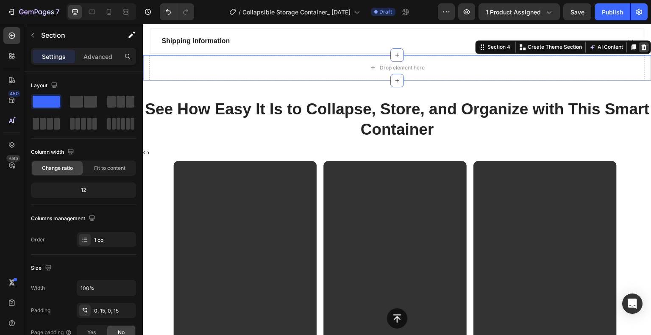
click at [641, 48] on icon at bounding box center [644, 47] width 7 height 7
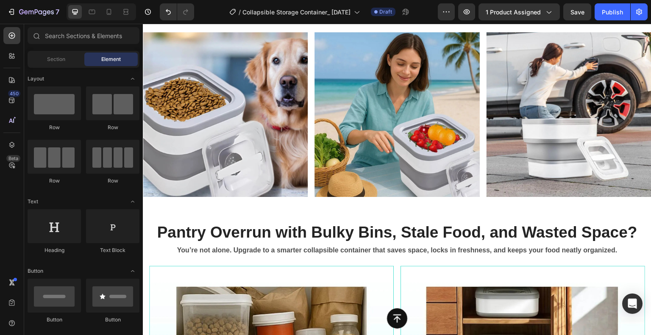
scroll to position [1193, 0]
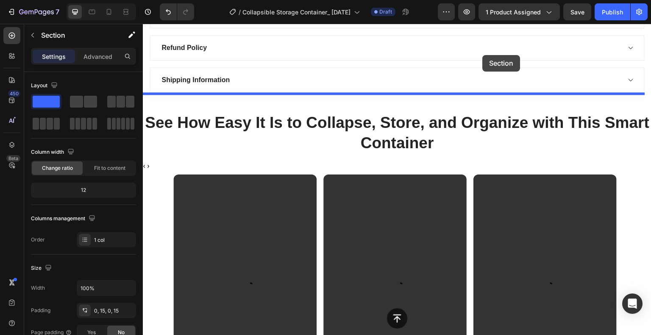
scroll to position [726, 0]
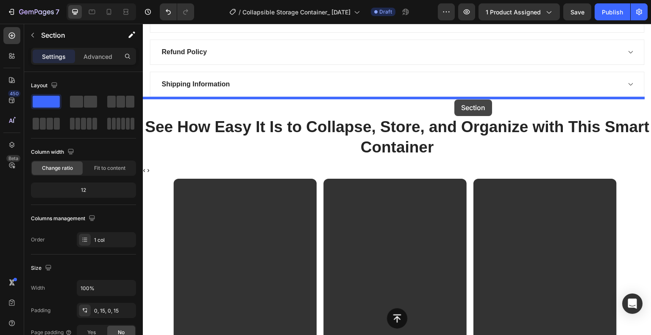
drag, startPoint x: 476, startPoint y: 169, endPoint x: 455, endPoint y: 100, distance: 72.7
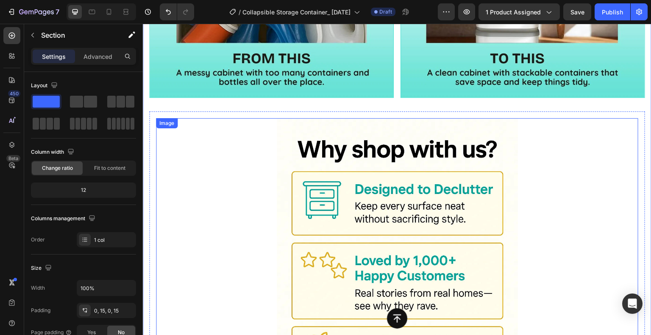
scroll to position [1023, 0]
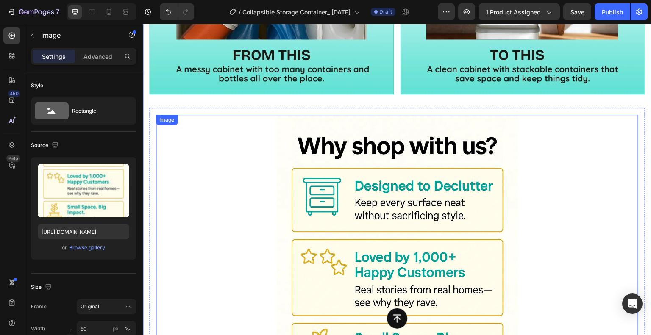
click at [573, 127] on div at bounding box center [397, 296] width 482 height 362
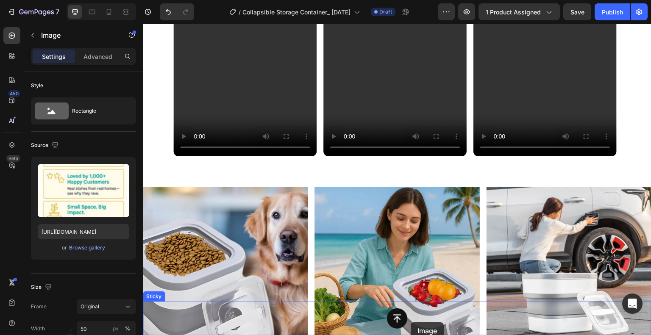
scroll to position [1704, 0]
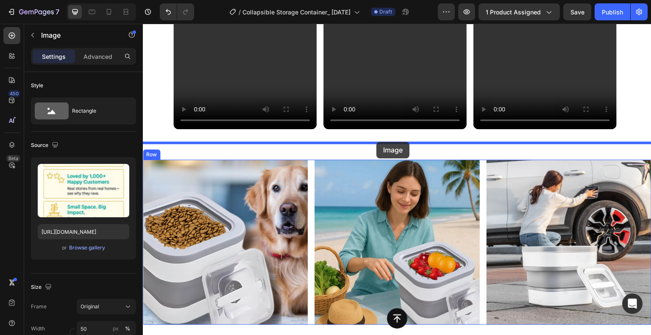
drag, startPoint x: 164, startPoint y: 106, endPoint x: 377, endPoint y: 144, distance: 216.0
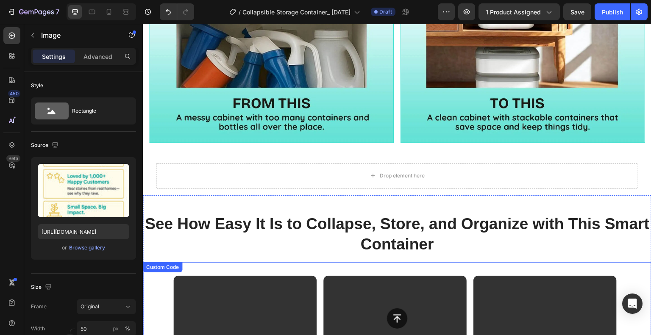
scroll to position [941, 0]
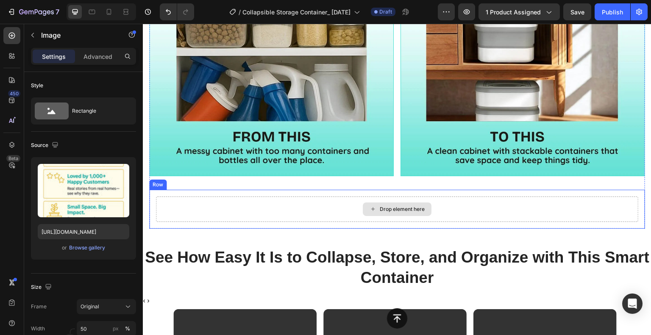
click at [408, 203] on div "Drop element here" at bounding box center [397, 210] width 69 height 14
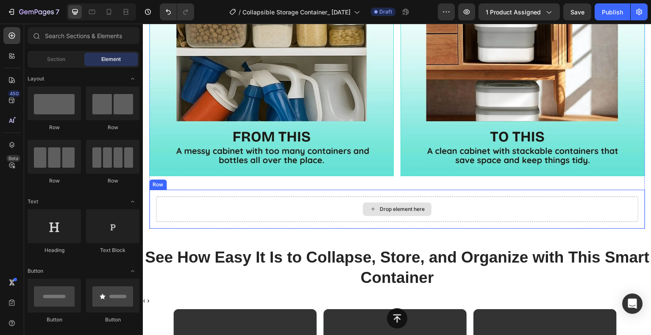
click at [201, 205] on div "Drop element here" at bounding box center [397, 209] width 482 height 25
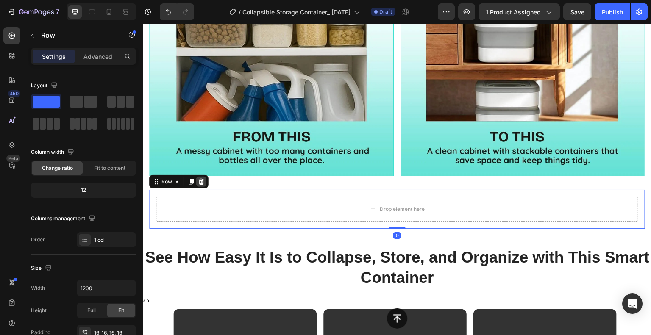
click at [198, 179] on icon at bounding box center [201, 181] width 7 height 7
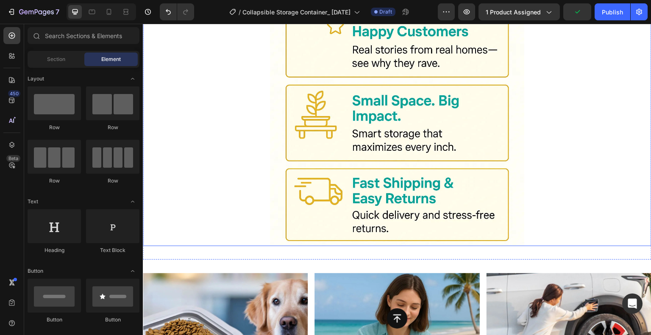
scroll to position [1619, 0]
